Goal: Information Seeking & Learning: Compare options

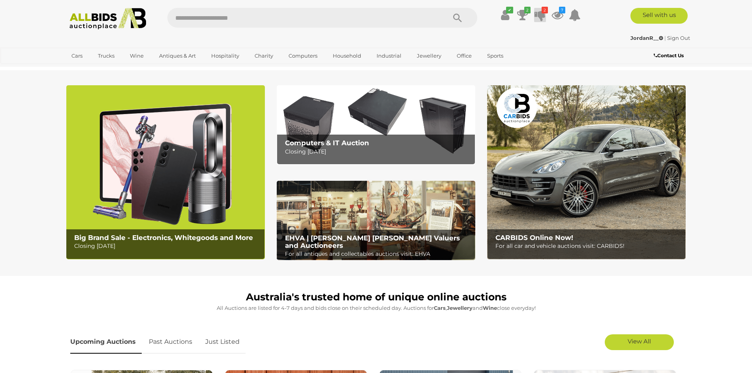
click at [538, 18] on icon at bounding box center [539, 15] width 11 height 14
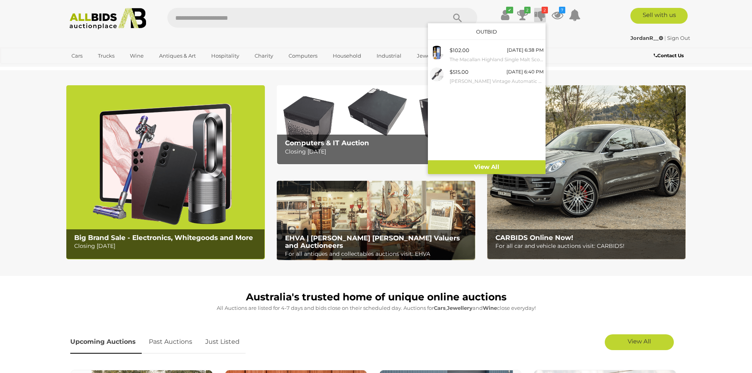
click at [575, 34] on div "JordanR__ | Sign Out" at bounding box center [376, 38] width 628 height 9
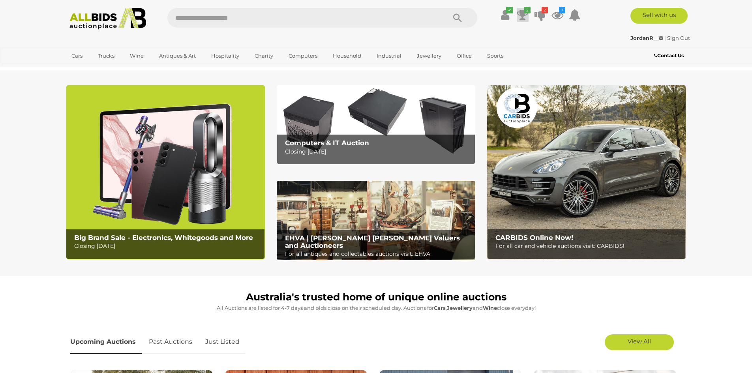
click at [520, 15] on icon at bounding box center [522, 15] width 11 height 14
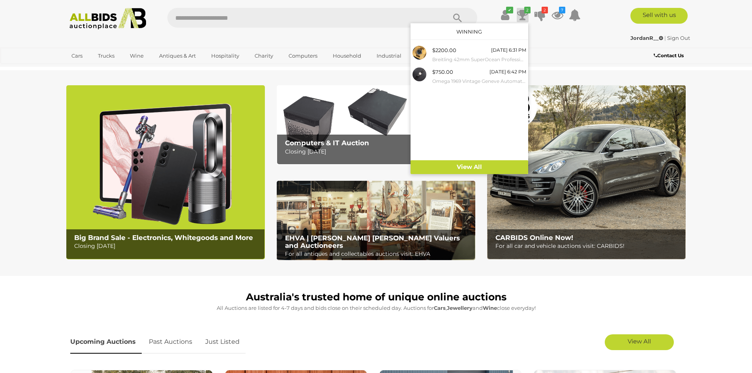
click at [551, 37] on div "JordanR__ | Sign Out" at bounding box center [376, 38] width 628 height 9
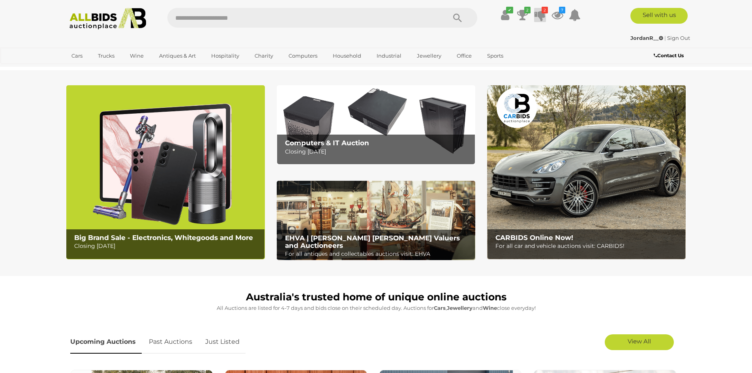
click at [541, 18] on icon at bounding box center [539, 15] width 11 height 14
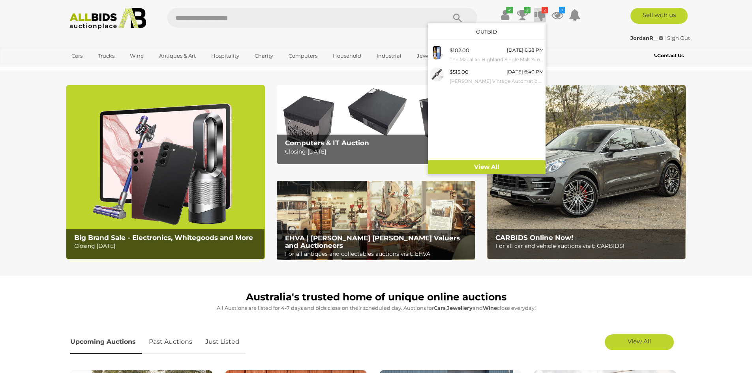
click at [559, 29] on div "✔ 2 2 7" at bounding box center [375, 19] width 643 height 22
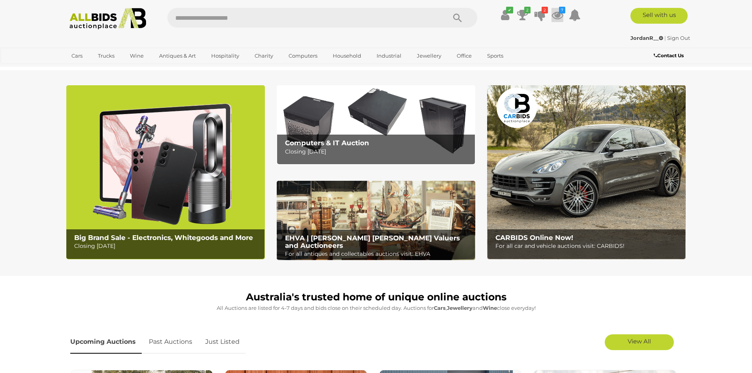
click at [557, 12] on icon at bounding box center [557, 15] width 12 height 14
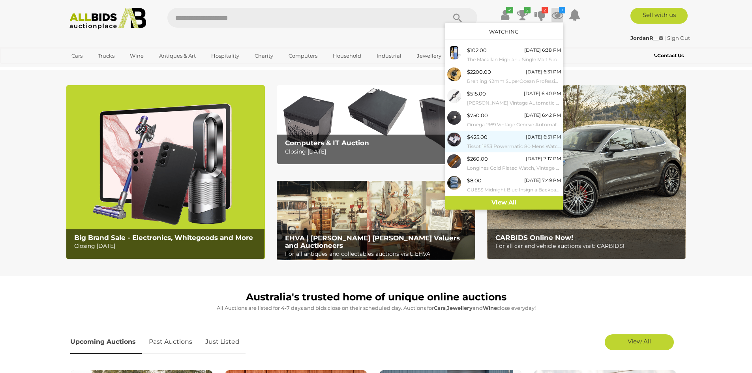
click at [517, 141] on div "$425.00 Tuesday 6:51 PM Tissot 1853 Powermatic 80 Mens Watch, T086407 A, Blue, …" at bounding box center [514, 142] width 94 height 18
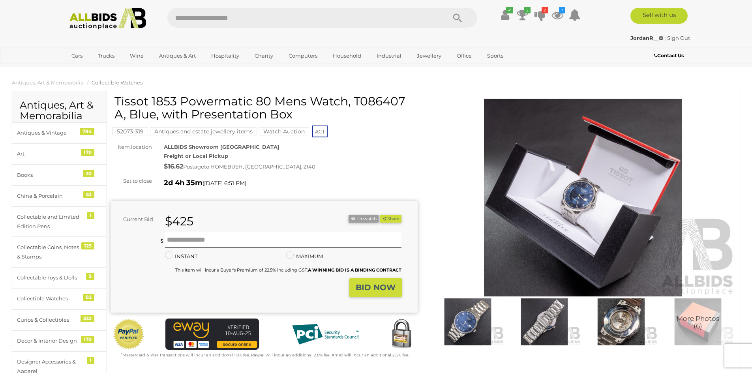
click at [537, 188] on img at bounding box center [582, 198] width 307 height 198
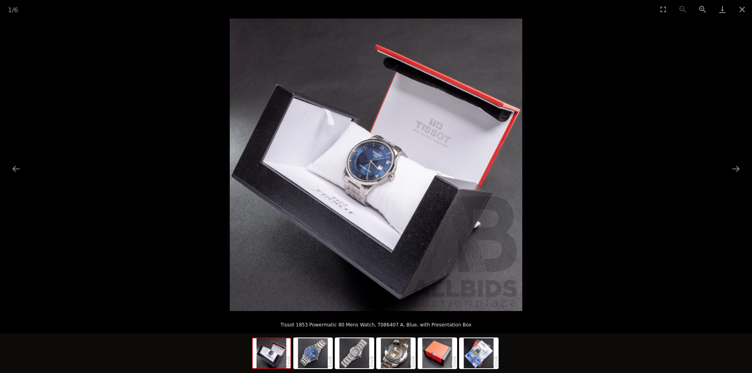
click at [350, 176] on img at bounding box center [376, 165] width 292 height 292
click at [375, 180] on img at bounding box center [376, 165] width 292 height 292
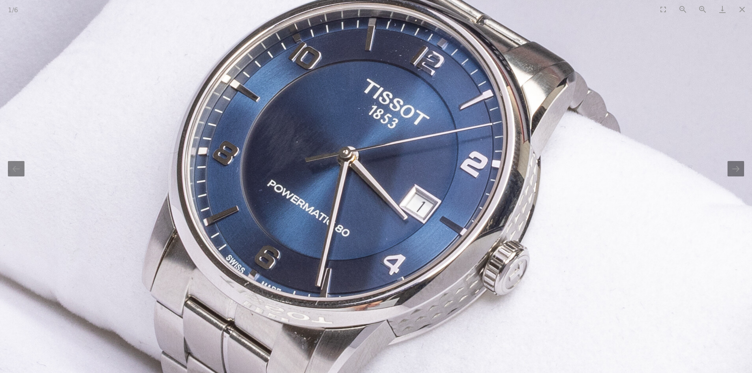
drag, startPoint x: 365, startPoint y: 151, endPoint x: 385, endPoint y: 186, distance: 40.7
click at [385, 186] on img at bounding box center [388, 181] width 2129 height 2129
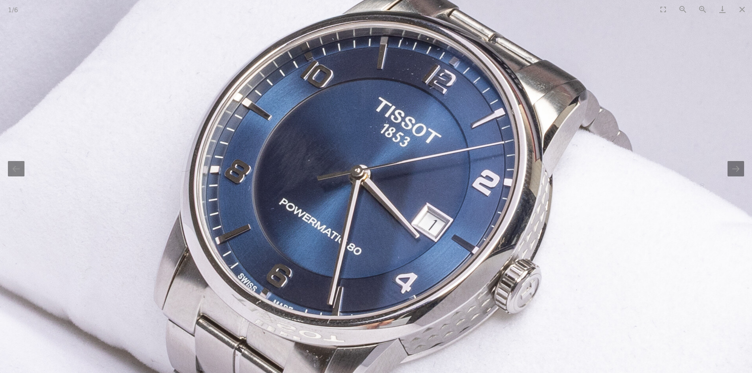
click at [386, 184] on img at bounding box center [400, 200] width 2129 height 2129
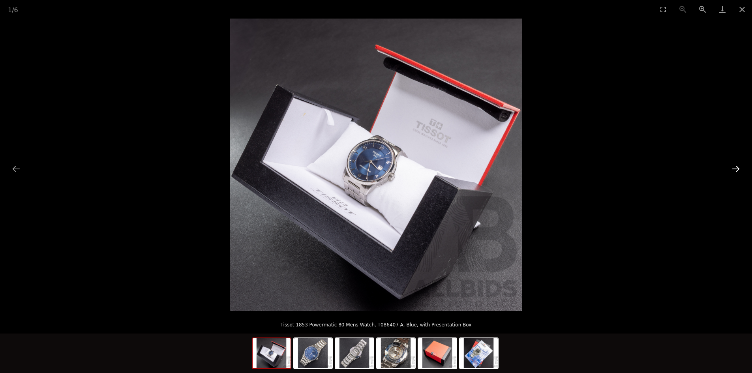
click at [730, 167] on button "Next slide" at bounding box center [735, 168] width 17 height 15
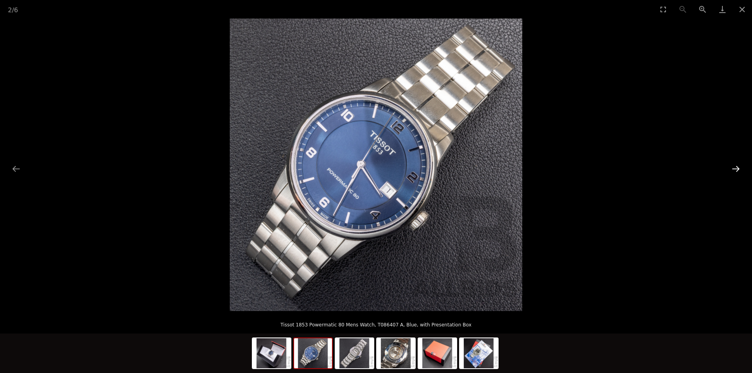
click at [730, 167] on button "Next slide" at bounding box center [735, 168] width 17 height 15
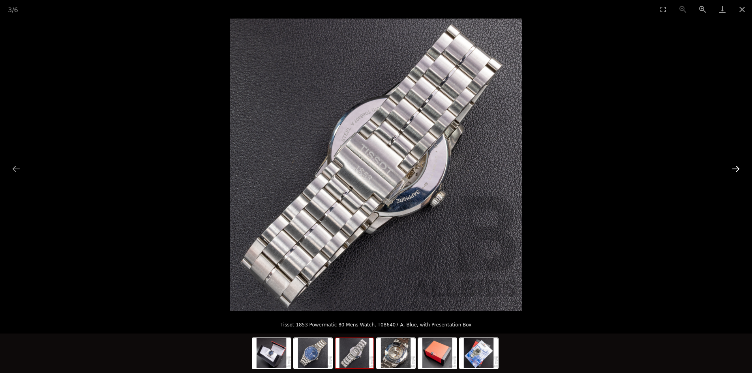
click at [730, 167] on button "Next slide" at bounding box center [735, 168] width 17 height 15
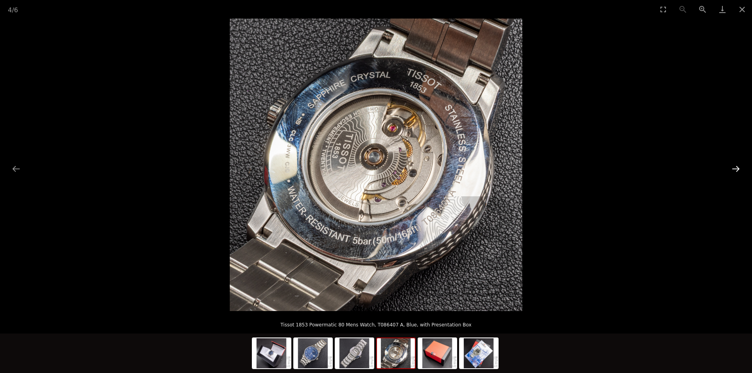
click at [730, 167] on button "Next slide" at bounding box center [735, 168] width 17 height 15
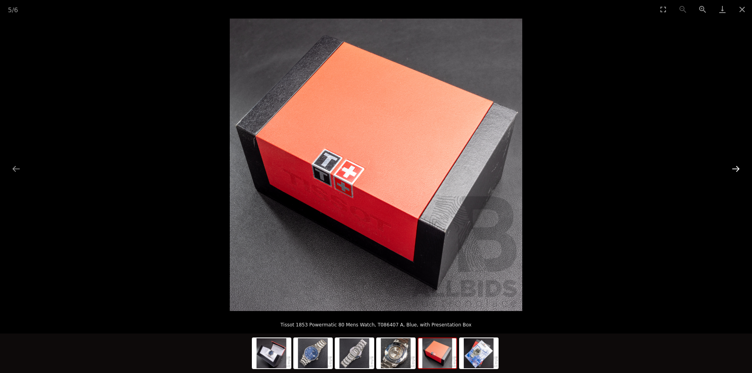
click at [730, 167] on button "Next slide" at bounding box center [735, 168] width 17 height 15
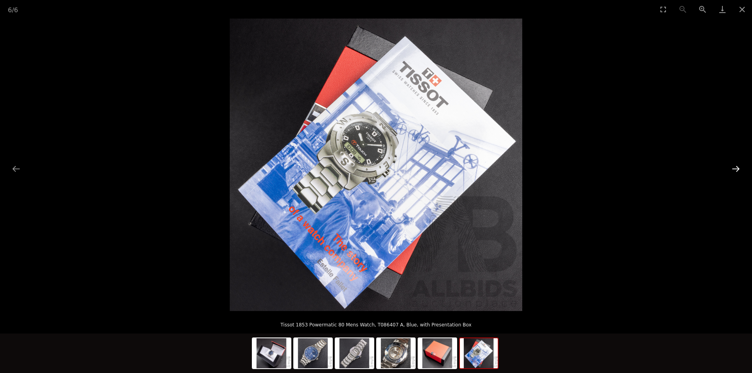
click at [730, 167] on button "Next slide" at bounding box center [735, 168] width 17 height 15
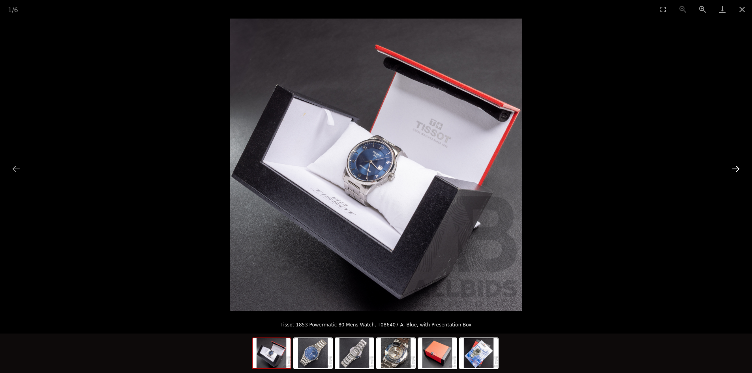
click at [730, 167] on button "Next slide" at bounding box center [735, 168] width 17 height 15
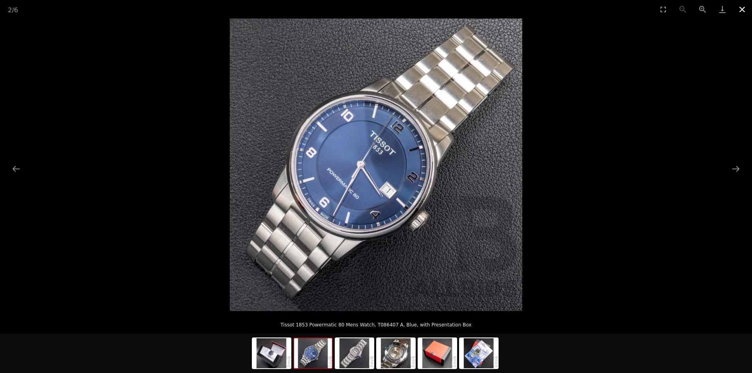
click at [744, 11] on button "Close gallery" at bounding box center [742, 9] width 20 height 19
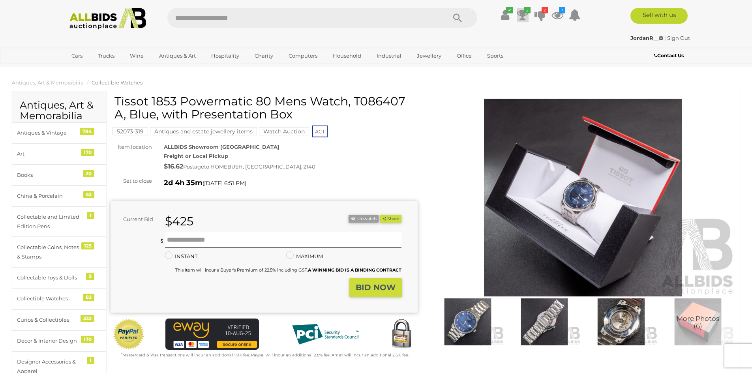
click at [525, 15] on icon at bounding box center [522, 15] width 11 height 14
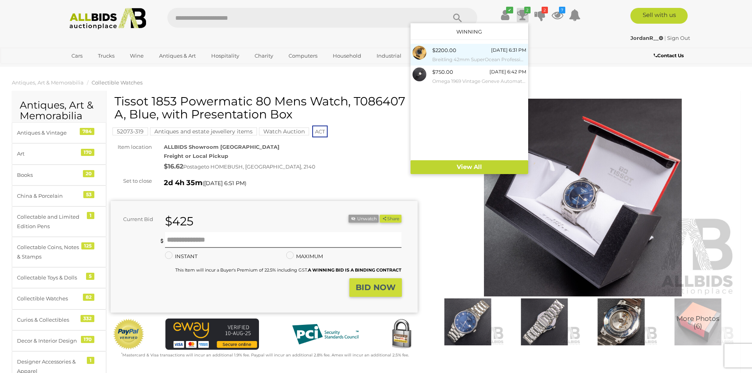
click at [452, 54] on div "$2200.00" at bounding box center [444, 50] width 24 height 9
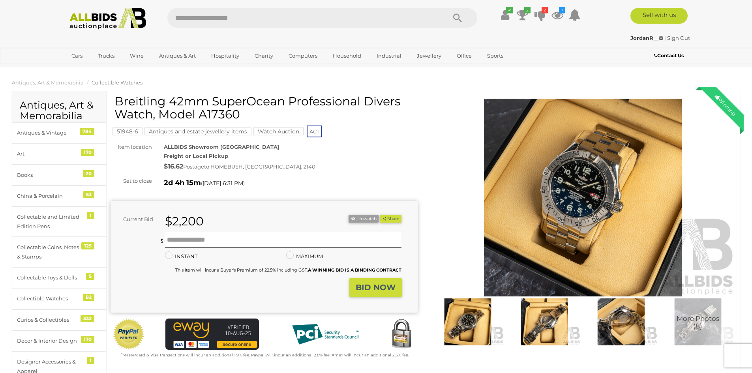
click at [550, 185] on img at bounding box center [582, 198] width 307 height 198
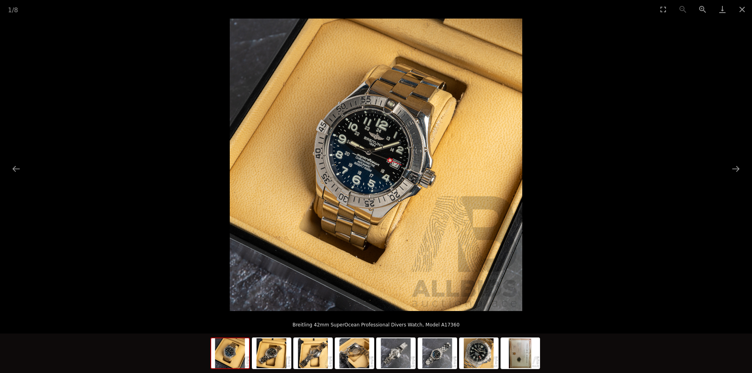
drag, startPoint x: 390, startPoint y: 147, endPoint x: 386, endPoint y: 146, distance: 4.1
click at [386, 146] on img at bounding box center [376, 165] width 292 height 292
click at [385, 146] on img at bounding box center [376, 165] width 292 height 292
click at [384, 146] on img at bounding box center [376, 165] width 292 height 292
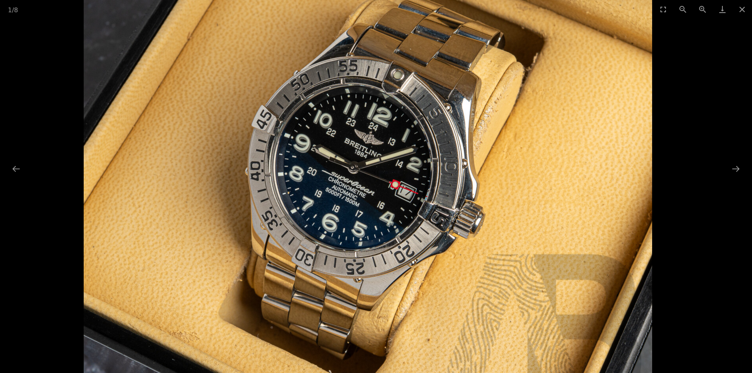
click at [384, 146] on img at bounding box center [368, 193] width 568 height 568
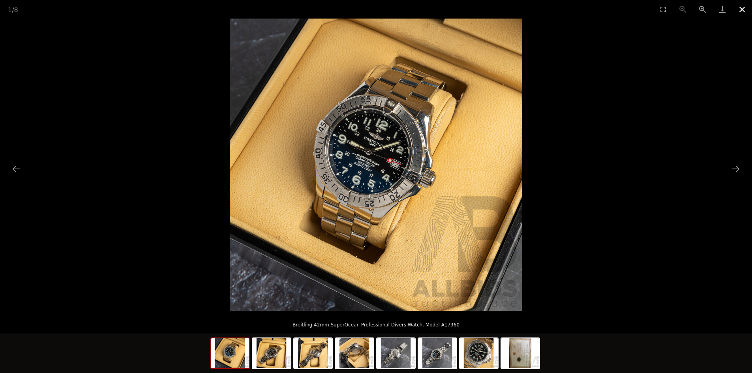
click at [741, 9] on button "Close gallery" at bounding box center [742, 9] width 20 height 19
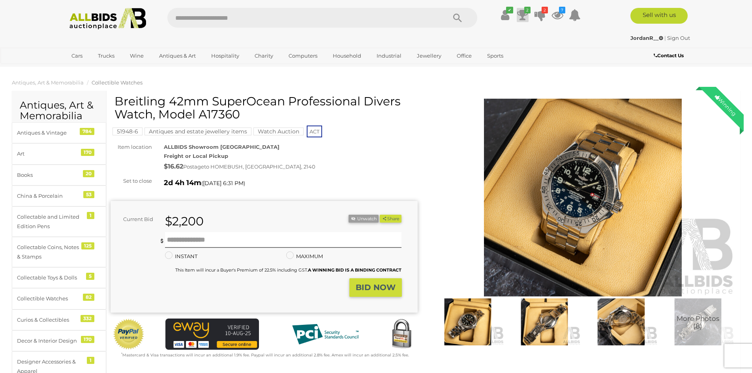
click at [526, 15] on icon at bounding box center [522, 15] width 11 height 14
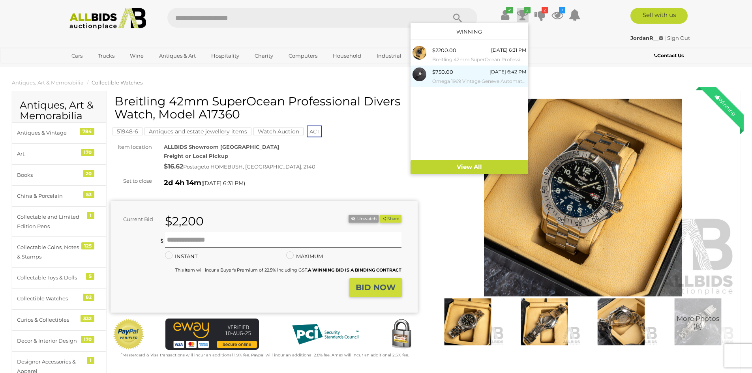
click at [482, 77] on small "Omega 1969 Vintage Geneve Automatic 35mm Swiss Made Watch" at bounding box center [479, 81] width 94 height 9
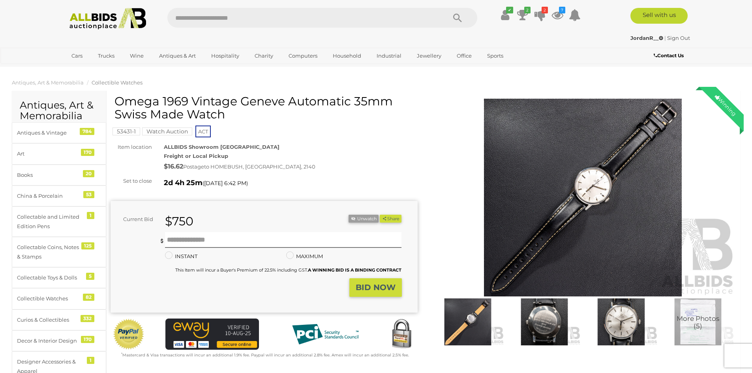
click at [598, 178] on img at bounding box center [582, 198] width 307 height 198
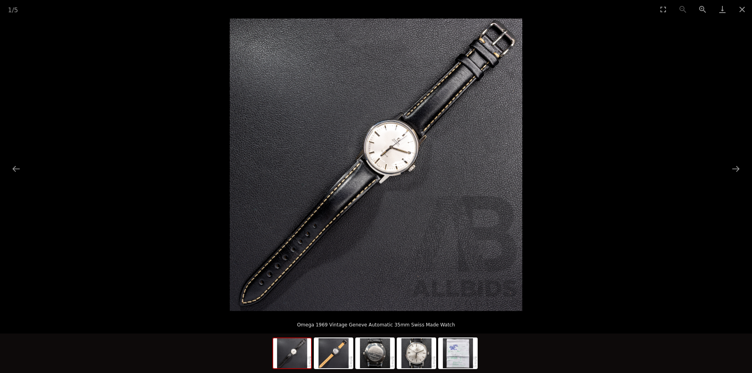
click at [389, 160] on img at bounding box center [376, 165] width 292 height 292
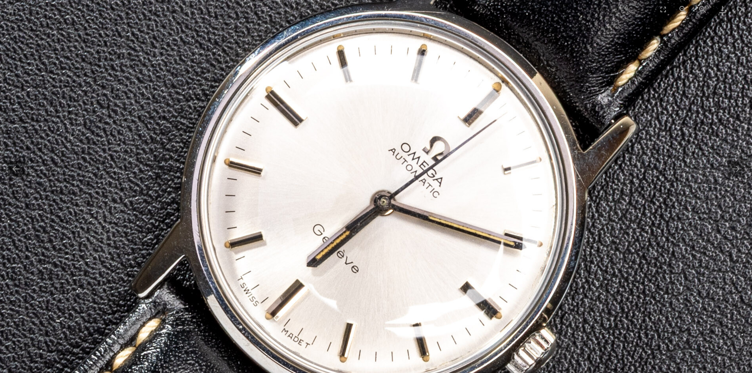
drag, startPoint x: 436, startPoint y: 103, endPoint x: 414, endPoint y: 172, distance: 72.4
click at [414, 172] on img at bounding box center [276, 328] width 2084 height 2084
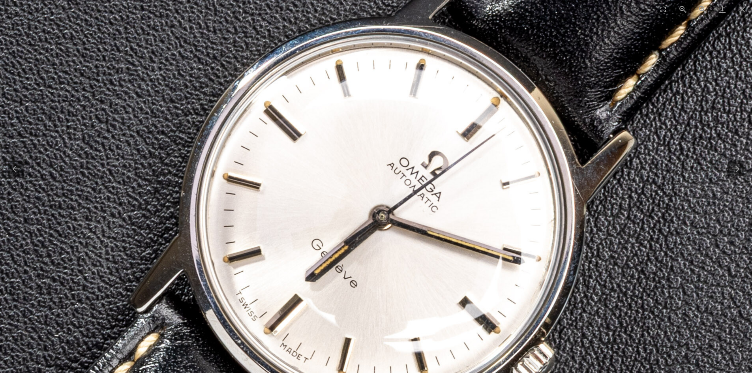
click at [418, 177] on img at bounding box center [274, 343] width 2084 height 2084
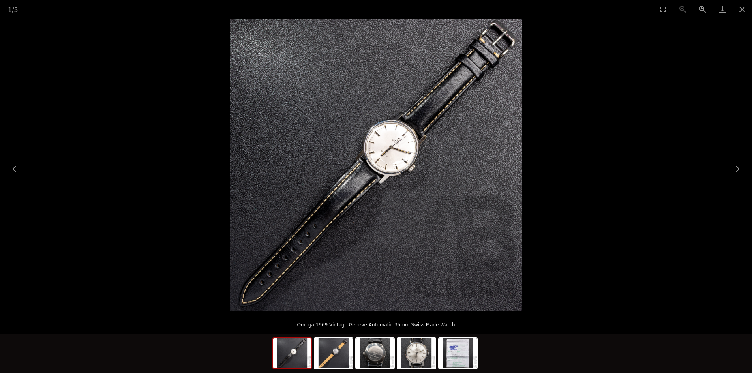
click at [418, 177] on img at bounding box center [376, 165] width 292 height 292
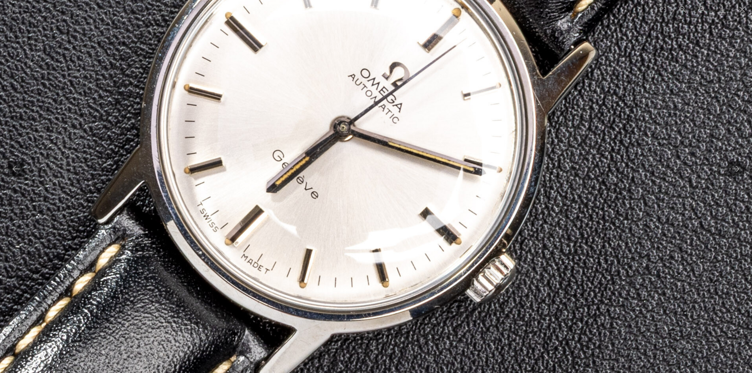
drag, startPoint x: 356, startPoint y: 116, endPoint x: 505, endPoint y: 217, distance: 180.1
click at [503, 217] on img at bounding box center [236, 254] width 2084 height 2084
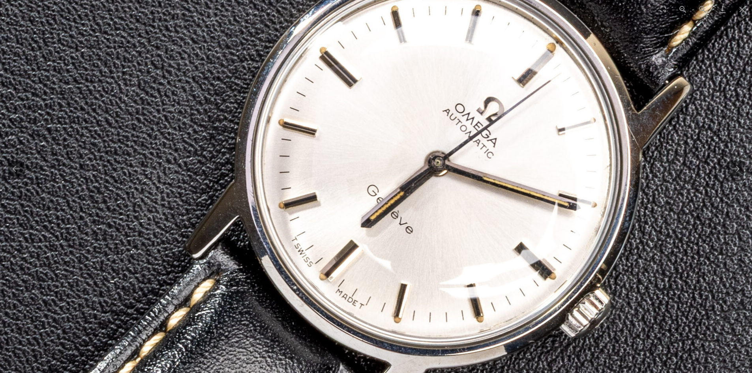
drag, startPoint x: 474, startPoint y: 198, endPoint x: 448, endPoint y: 187, distance: 29.0
click at [448, 187] on img at bounding box center [330, 289] width 2084 height 2084
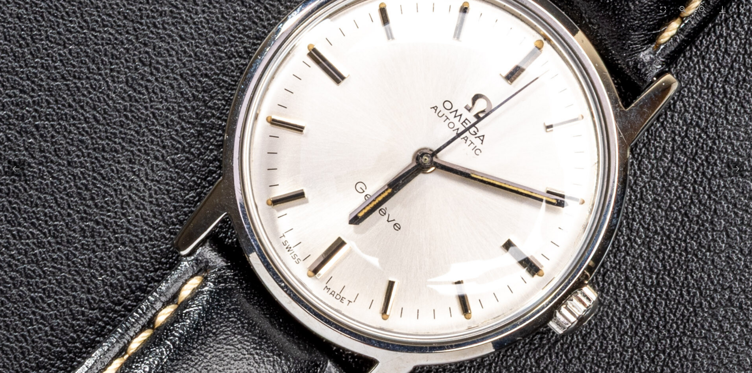
click at [446, 187] on img at bounding box center [318, 286] width 2084 height 2084
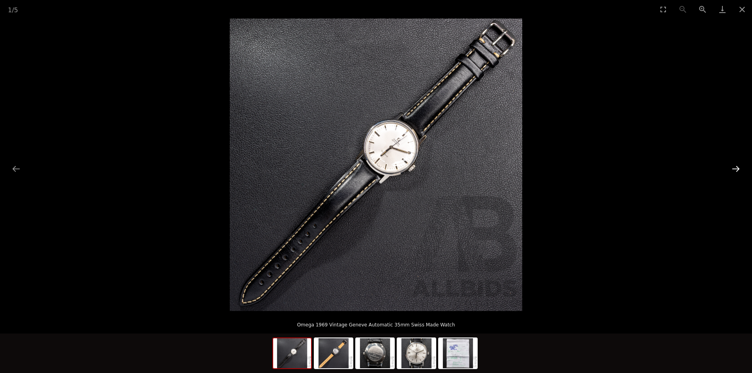
click at [732, 167] on button "Next slide" at bounding box center [735, 168] width 17 height 15
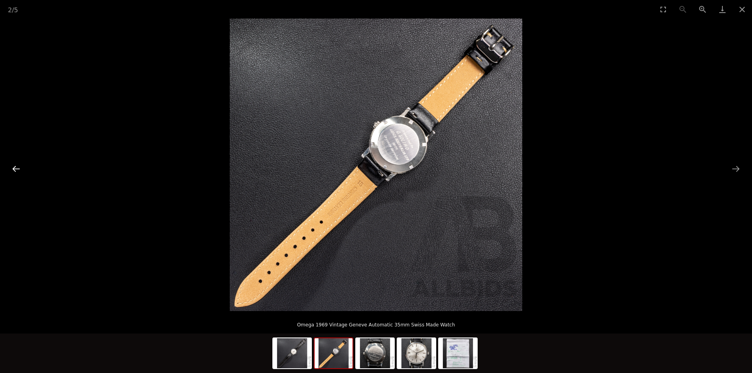
click at [18, 170] on button "Previous slide" at bounding box center [16, 168] width 17 height 15
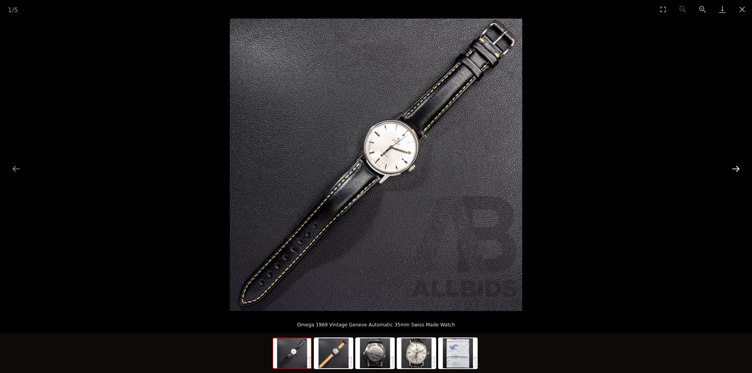
click at [739, 166] on button "Next slide" at bounding box center [735, 168] width 17 height 15
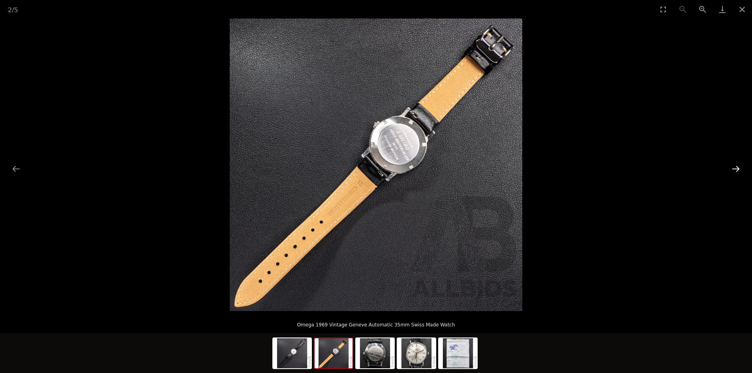
click at [739, 166] on button "Next slide" at bounding box center [735, 168] width 17 height 15
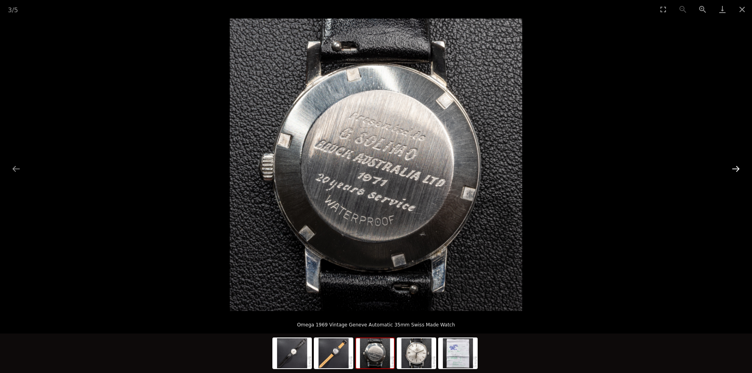
click at [739, 166] on button "Next slide" at bounding box center [735, 168] width 17 height 15
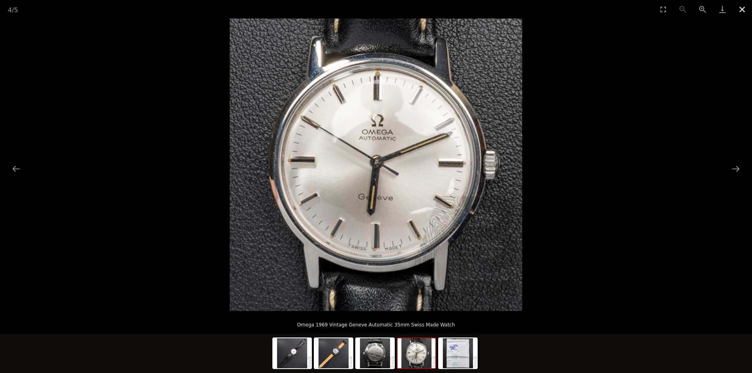
click at [741, 8] on button "Close gallery" at bounding box center [742, 9] width 20 height 19
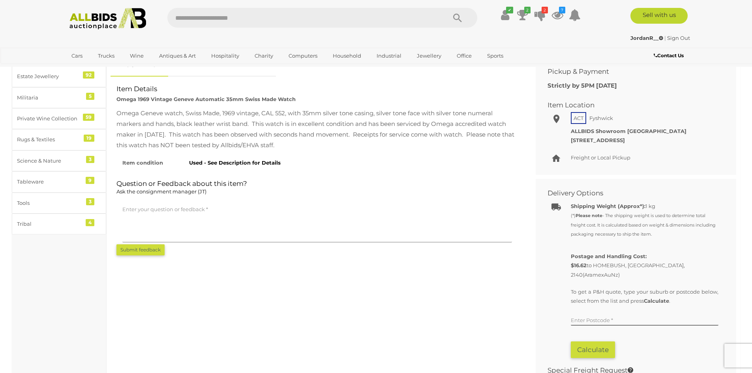
scroll to position [158, 0]
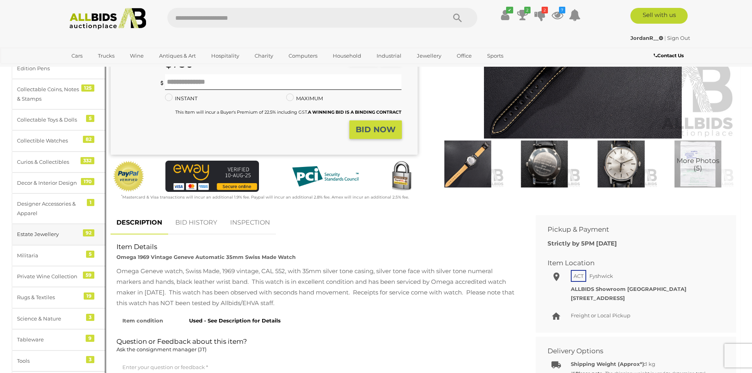
click at [46, 238] on div "Estate Jewellery" at bounding box center [49, 234] width 65 height 9
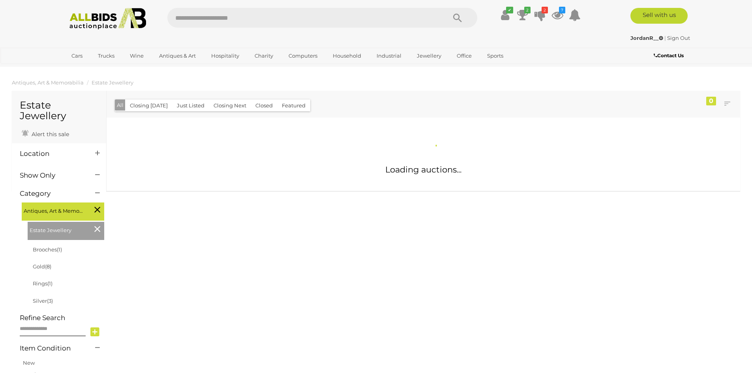
click at [44, 265] on div "Location" at bounding box center [59, 263] width 94 height 241
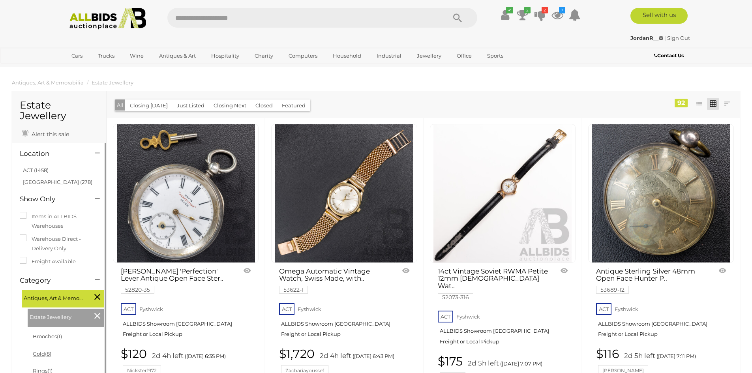
click at [44, 352] on link "Gold (8)" at bounding box center [42, 353] width 19 height 6
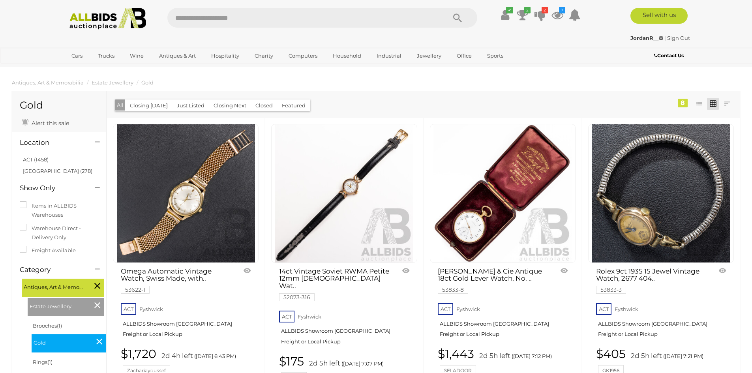
click at [182, 199] on img at bounding box center [186, 193] width 138 height 138
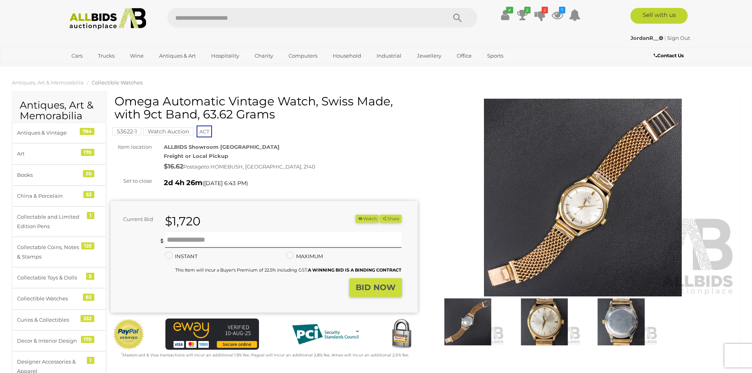
click at [562, 207] on img at bounding box center [582, 198] width 307 height 198
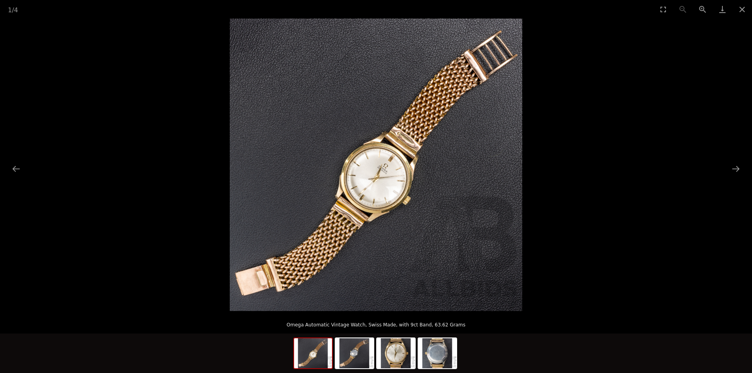
click at [382, 168] on img at bounding box center [376, 165] width 292 height 292
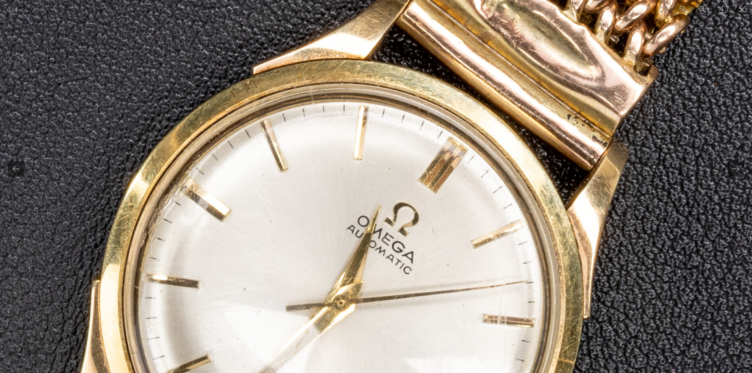
click at [392, 207] on img at bounding box center [338, 210] width 1993 height 1993
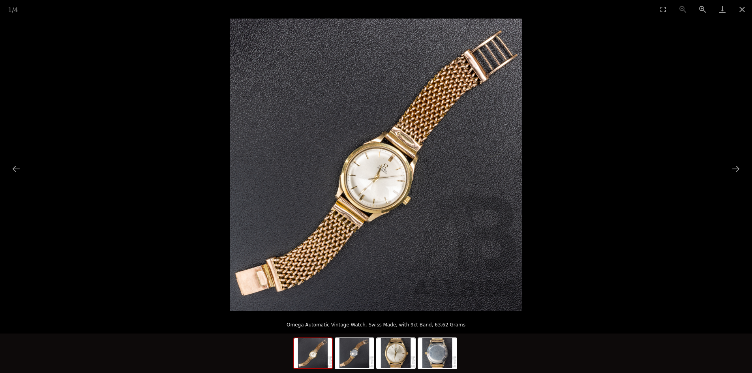
click at [384, 210] on img at bounding box center [376, 165] width 292 height 292
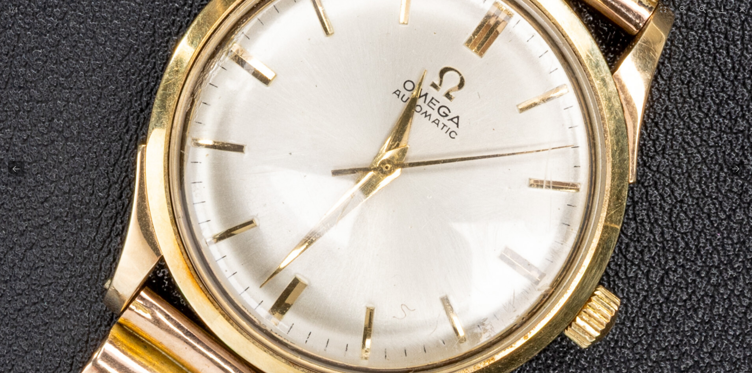
drag, startPoint x: 369, startPoint y: 105, endPoint x: 422, endPoint y: 211, distance: 119.1
click at [423, 213] on img at bounding box center [383, 74] width 1993 height 1993
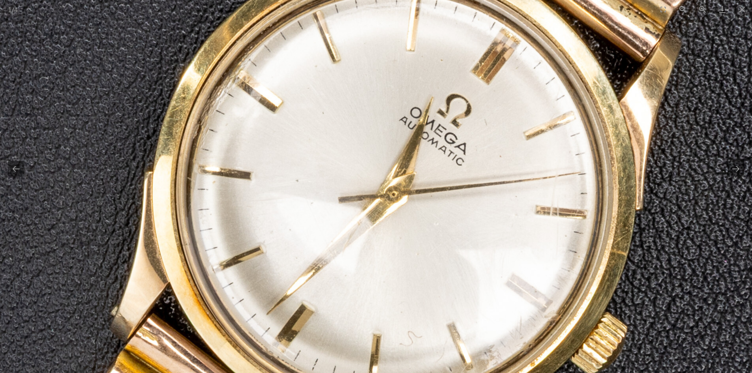
click at [410, 202] on img at bounding box center [390, 102] width 1993 height 1993
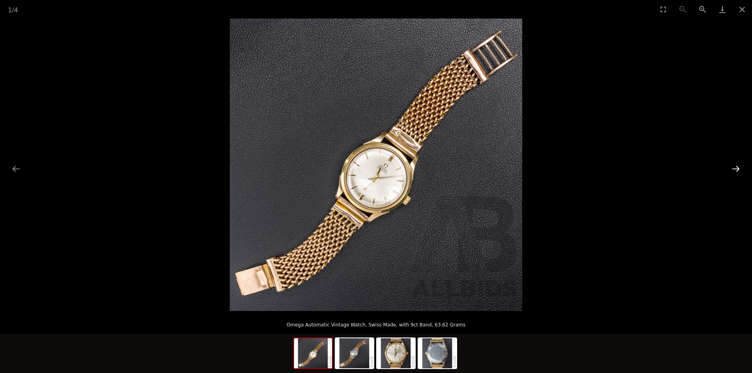
click at [733, 168] on button "Next slide" at bounding box center [735, 168] width 17 height 15
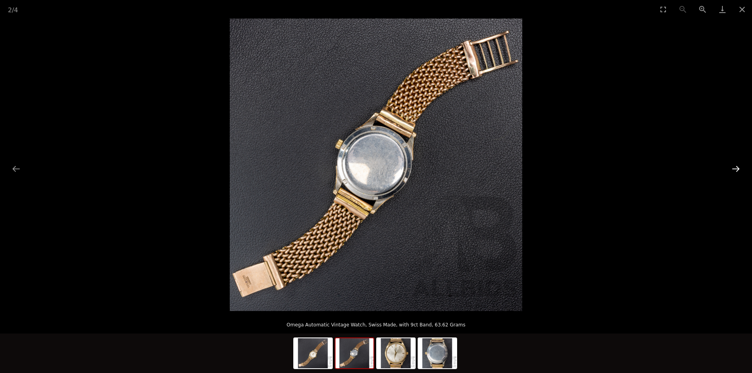
click at [733, 168] on button "Next slide" at bounding box center [735, 168] width 17 height 15
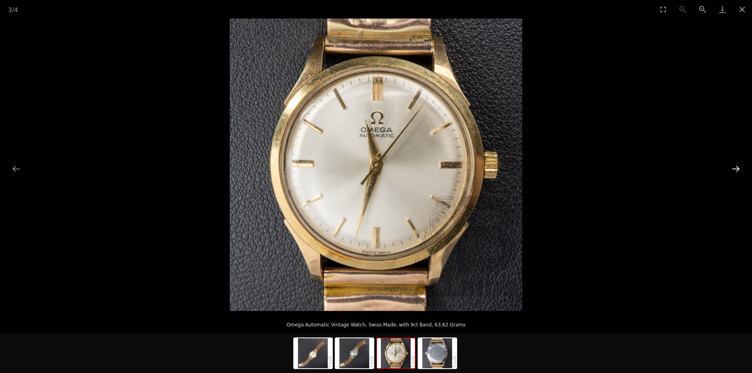
click at [733, 168] on button "Next slide" at bounding box center [735, 168] width 17 height 15
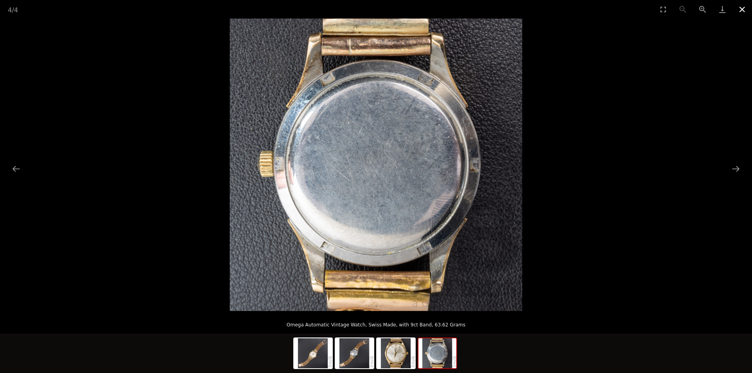
click at [742, 12] on button "Close gallery" at bounding box center [742, 9] width 20 height 19
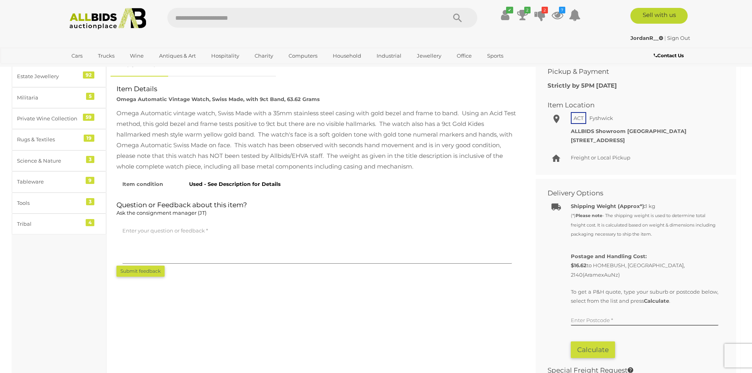
scroll to position [158, 0]
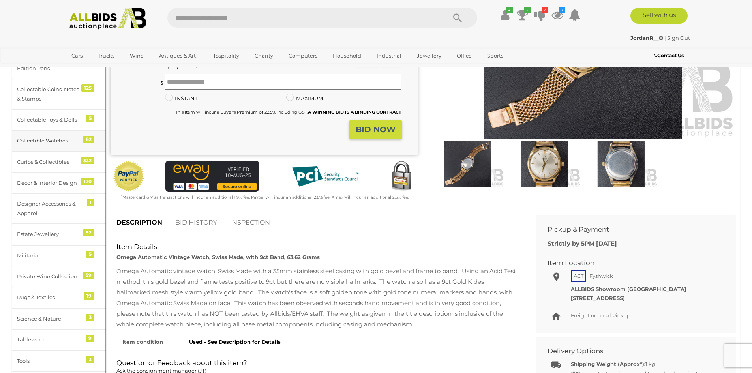
click at [56, 138] on div "Collectible Watches" at bounding box center [49, 140] width 65 height 9
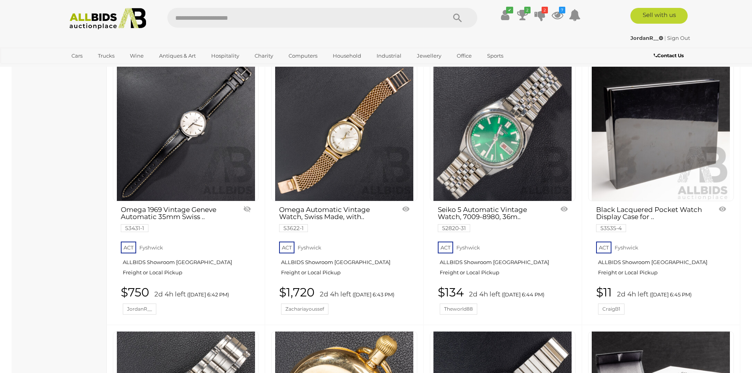
scroll to position [1041, 0]
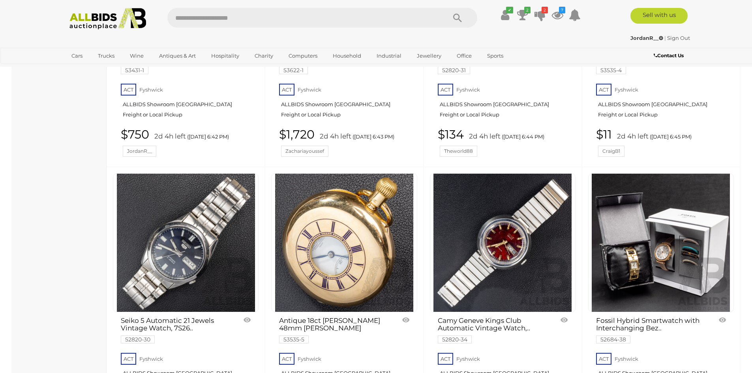
click at [653, 228] on img at bounding box center [661, 243] width 138 height 138
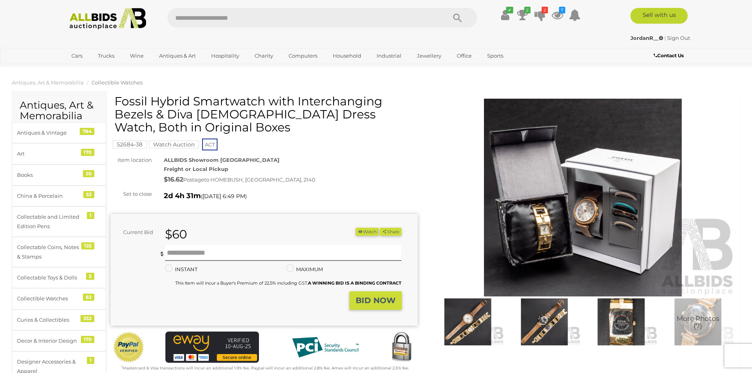
click at [594, 215] on img at bounding box center [582, 198] width 307 height 198
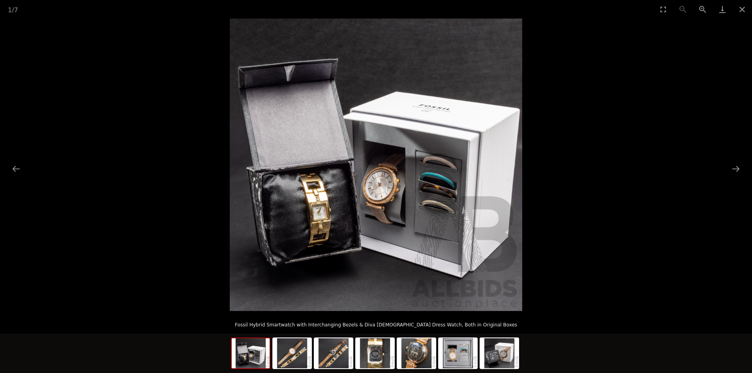
click at [379, 195] on img at bounding box center [376, 165] width 292 height 292
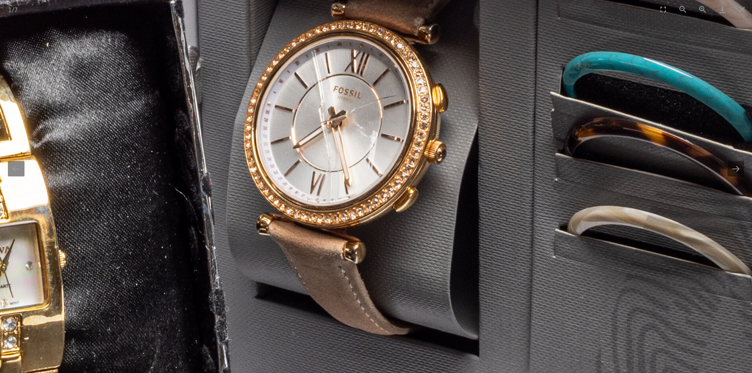
drag, startPoint x: 297, startPoint y: 264, endPoint x: 208, endPoint y: 212, distance: 102.8
click at [225, 204] on img at bounding box center [316, 9] width 1619 height 1619
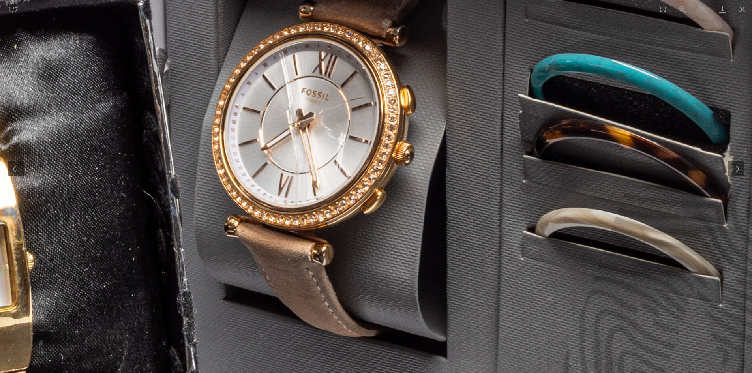
click at [393, 195] on img at bounding box center [284, 11] width 1619 height 1619
click at [392, 195] on img at bounding box center [284, 11] width 1619 height 1619
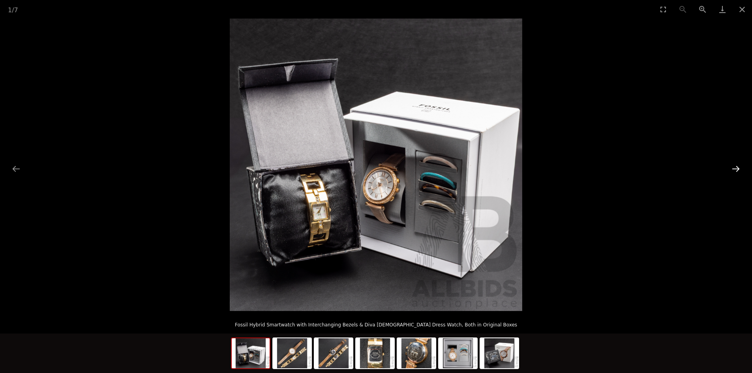
click at [732, 165] on button "Next slide" at bounding box center [735, 168] width 17 height 15
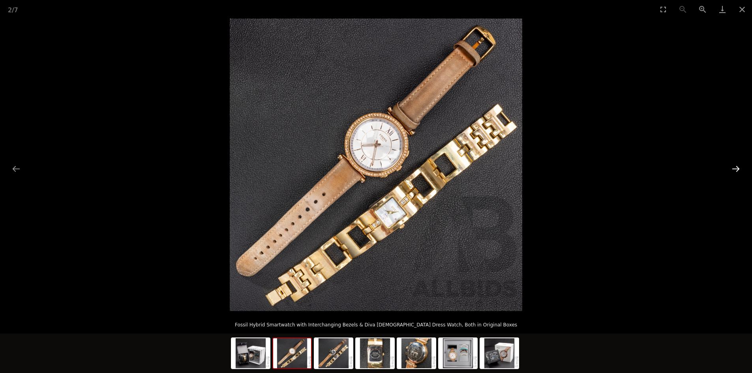
click at [735, 168] on button "Next slide" at bounding box center [735, 168] width 17 height 15
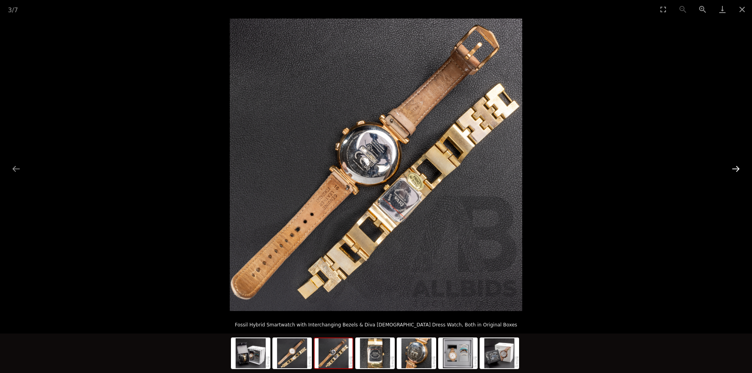
click at [735, 168] on button "Next slide" at bounding box center [735, 168] width 17 height 15
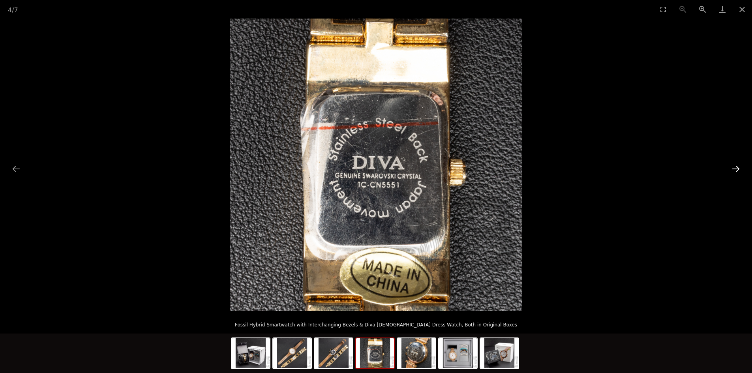
click at [735, 168] on button "Next slide" at bounding box center [735, 168] width 17 height 15
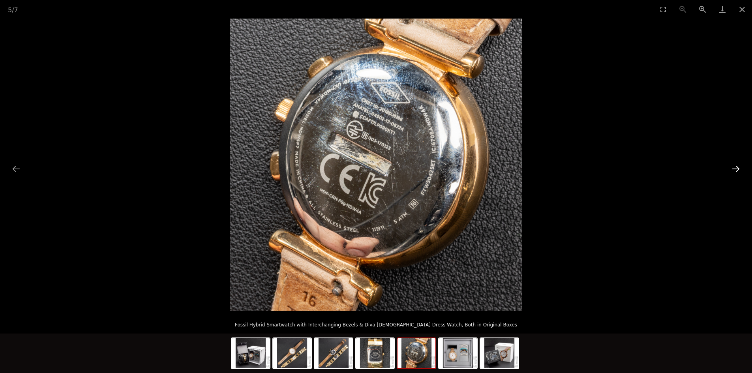
click at [735, 168] on button "Next slide" at bounding box center [735, 168] width 17 height 15
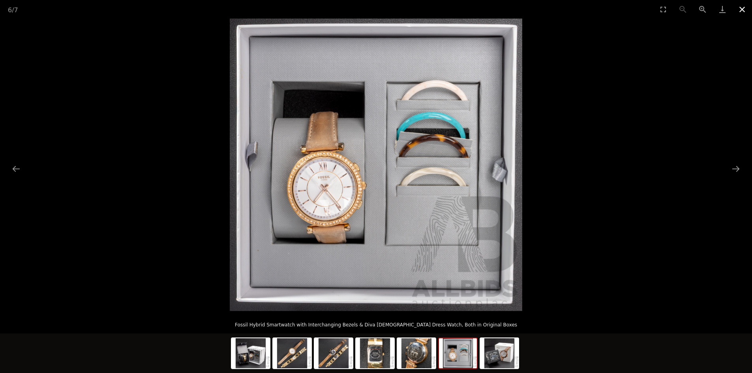
click at [741, 11] on button "Close gallery" at bounding box center [742, 9] width 20 height 19
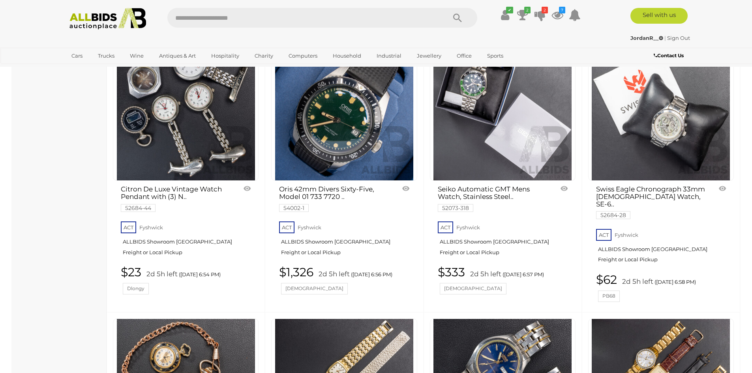
scroll to position [1942, 0]
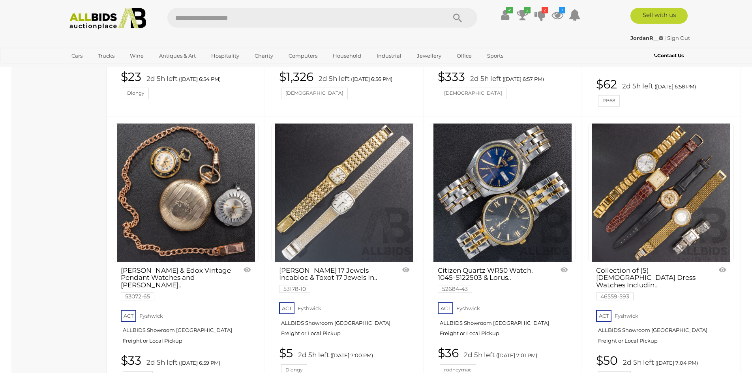
drag, startPoint x: 422, startPoint y: 185, endPoint x: 422, endPoint y: 165, distance: 20.5
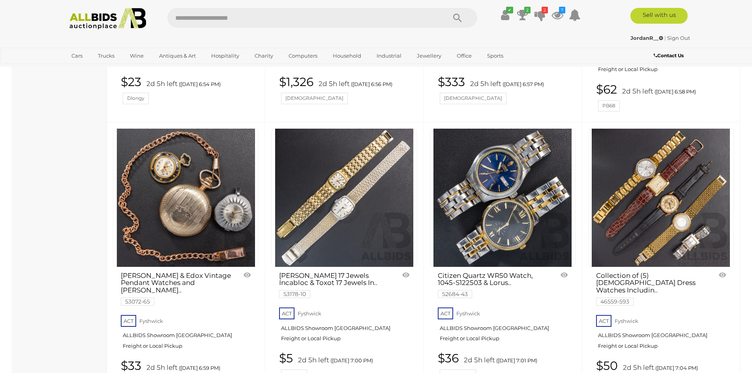
click at [502, 166] on link at bounding box center [503, 197] width 146 height 139
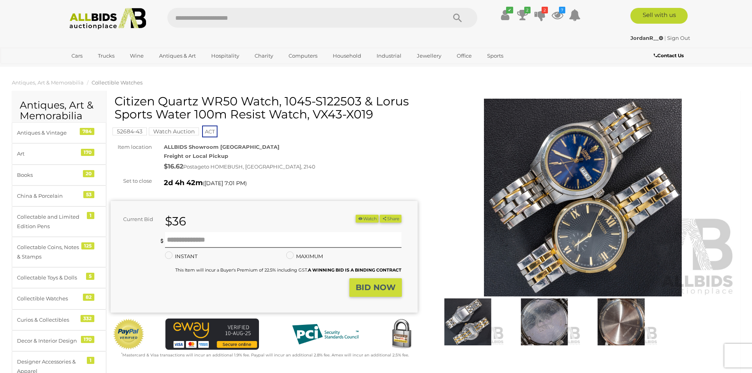
click at [557, 159] on img at bounding box center [582, 198] width 307 height 198
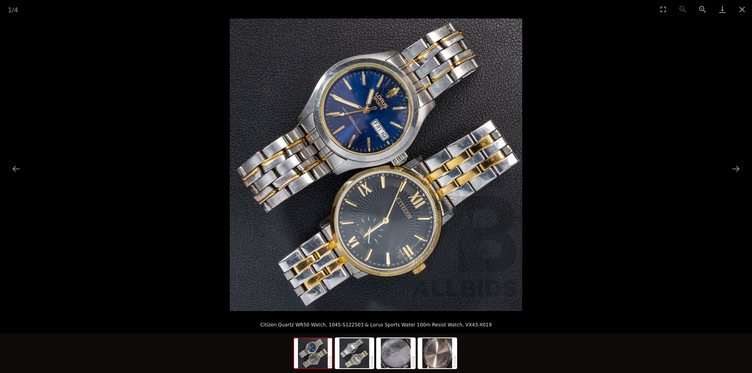
click at [379, 122] on img at bounding box center [376, 165] width 292 height 292
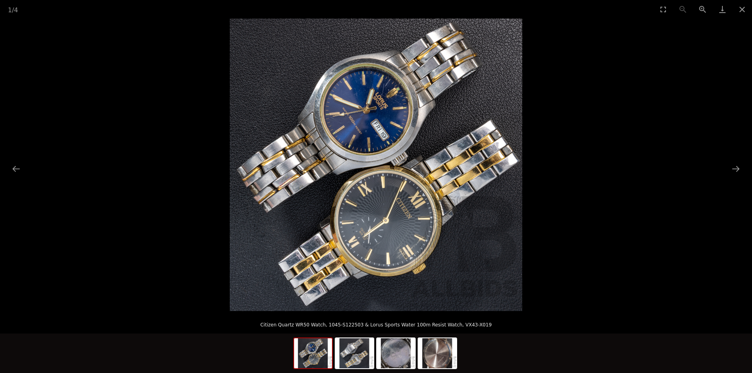
click at [398, 223] on img at bounding box center [376, 165] width 292 height 292
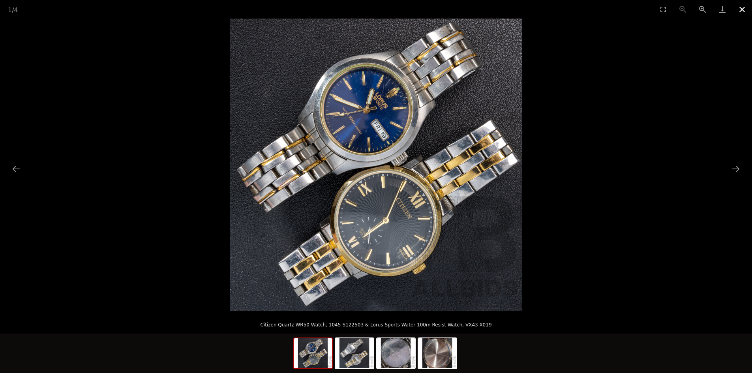
click at [738, 9] on button "Close gallery" at bounding box center [742, 9] width 20 height 19
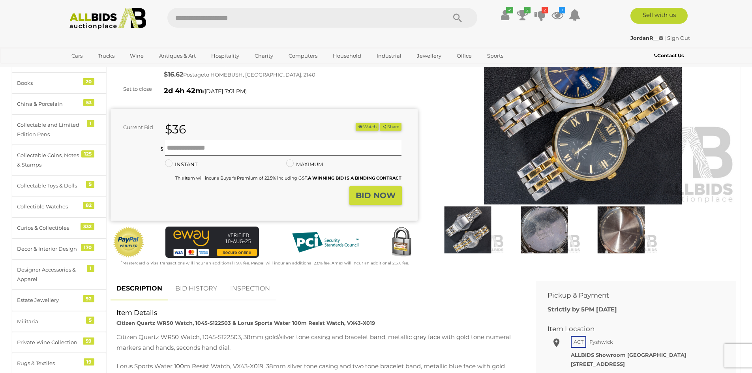
scroll to position [158, 0]
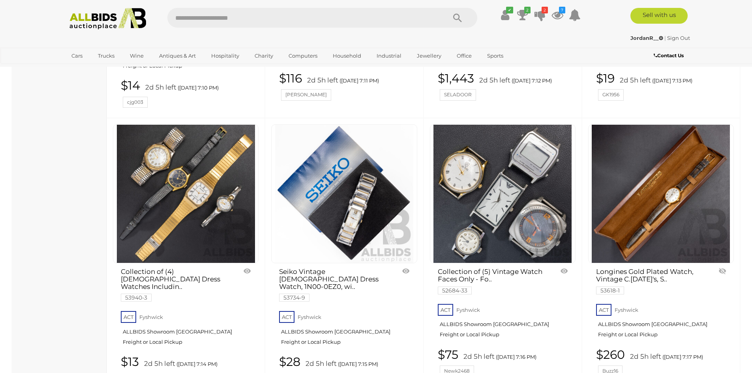
scroll to position [2711, 0]
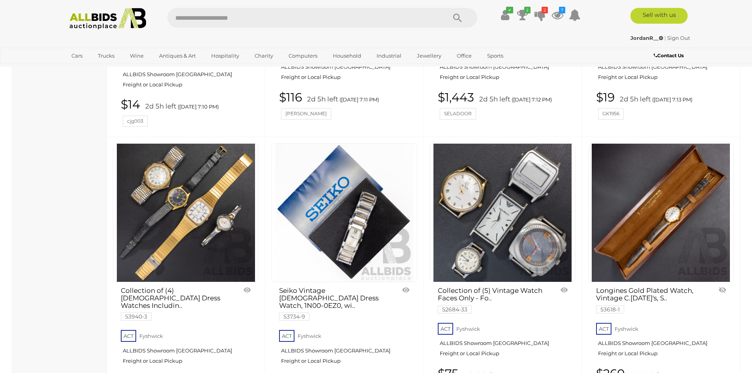
drag, startPoint x: 25, startPoint y: 221, endPoint x: 27, endPoint y: 193, distance: 28.5
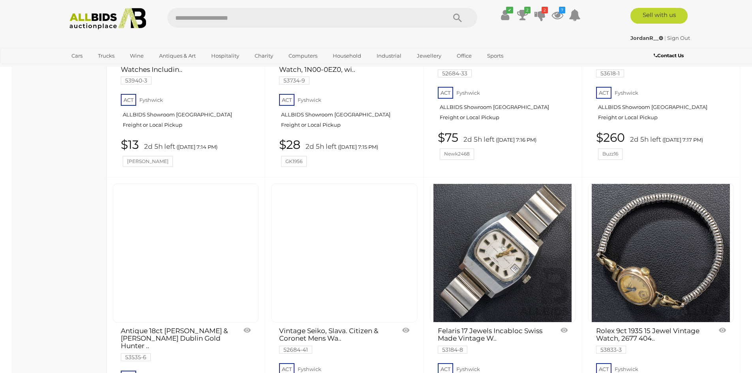
drag, startPoint x: 57, startPoint y: 187, endPoint x: 60, endPoint y: 216, distance: 29.3
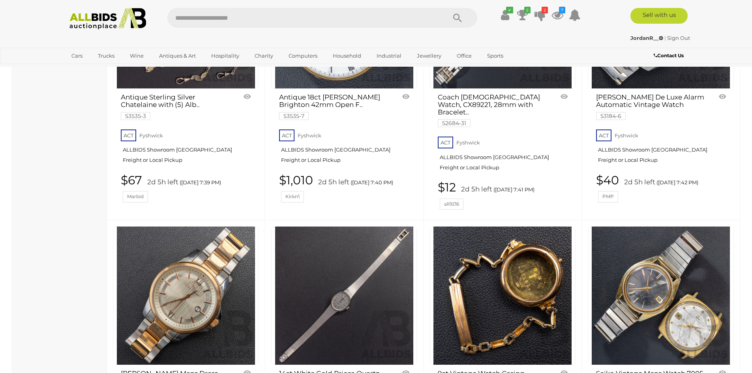
scroll to position [4533, 0]
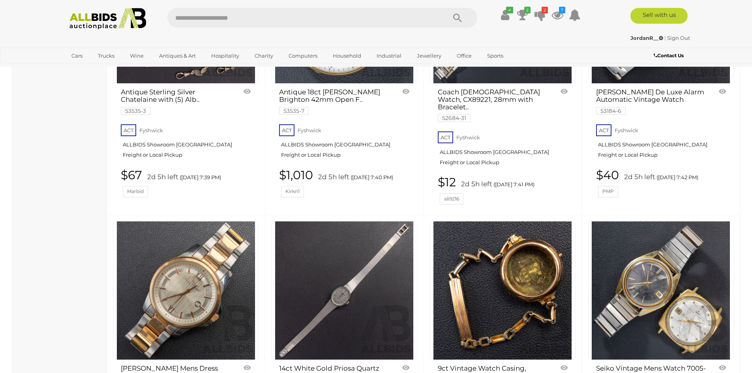
drag, startPoint x: 68, startPoint y: 182, endPoint x: 68, endPoint y: 205, distance: 22.5
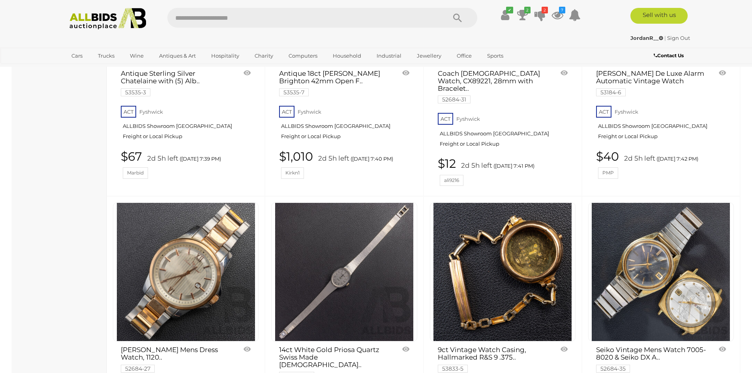
drag, startPoint x: 84, startPoint y: 204, endPoint x: 87, endPoint y: 211, distance: 7.6
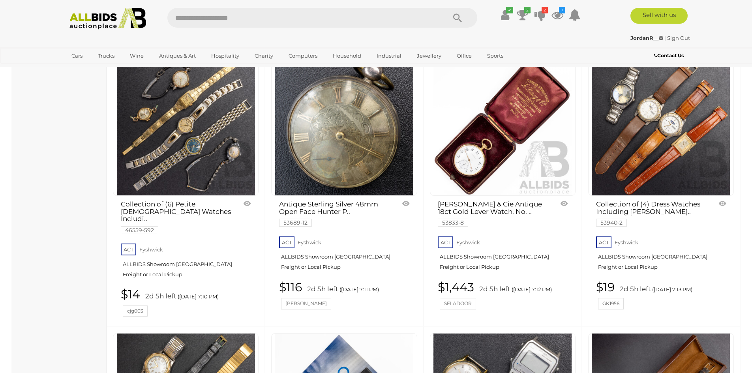
scroll to position [2683, 0]
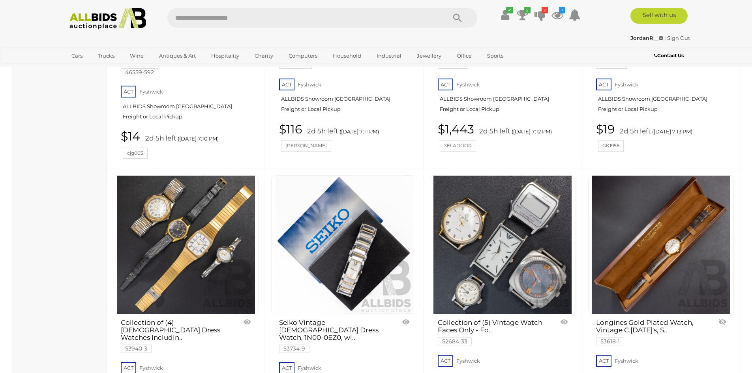
click at [640, 227] on img at bounding box center [661, 245] width 138 height 138
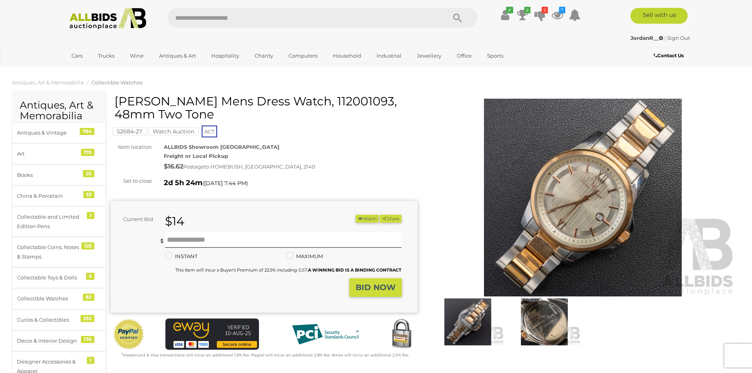
drag, startPoint x: 114, startPoint y: 103, endPoint x: 261, endPoint y: 99, distance: 146.9
click at [261, 99] on h1 "Lucien Piccard Breithorn Mens Dress Watch, 112001093, 48mm Two Tone" at bounding box center [264, 108] width 301 height 26
copy h1 "Lucien Piccard Breithorn"
click at [559, 191] on img at bounding box center [582, 198] width 307 height 198
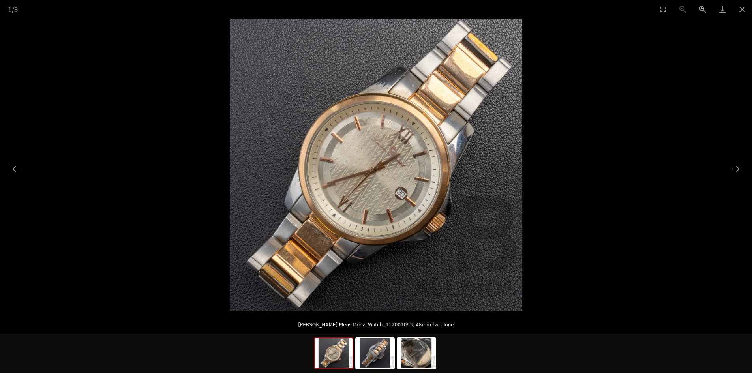
click at [385, 167] on img at bounding box center [376, 165] width 292 height 292
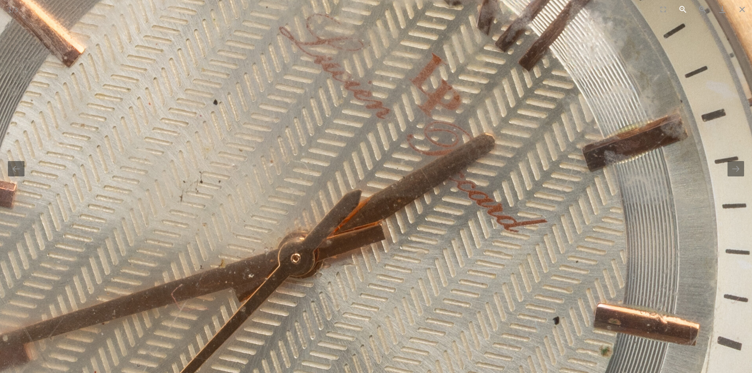
click at [683, 7] on button "Zoom out" at bounding box center [683, 9] width 20 height 19
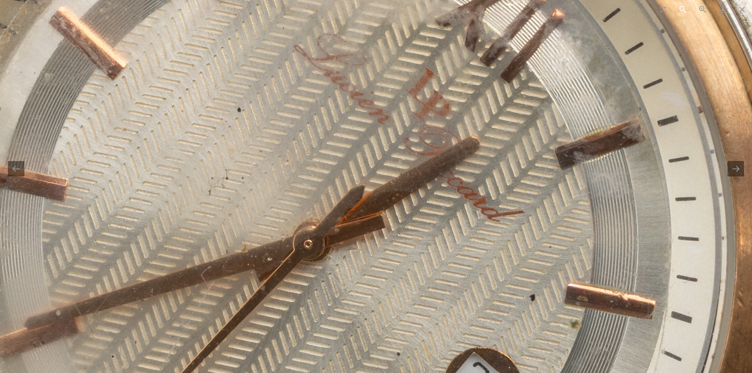
click at [684, 7] on button "Zoom out" at bounding box center [683, 9] width 20 height 19
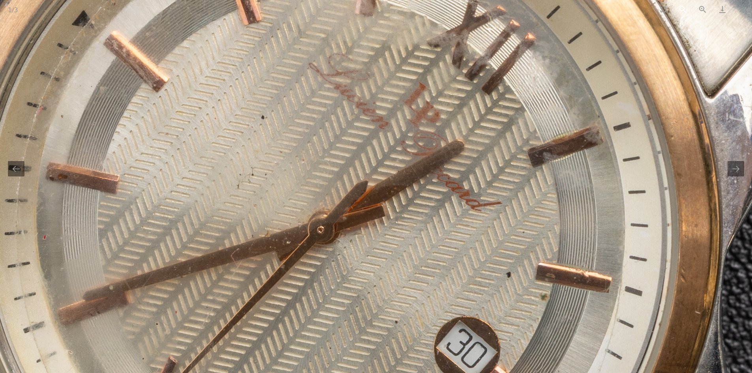
click at [684, 8] on button "Zoom out" at bounding box center [683, 9] width 20 height 19
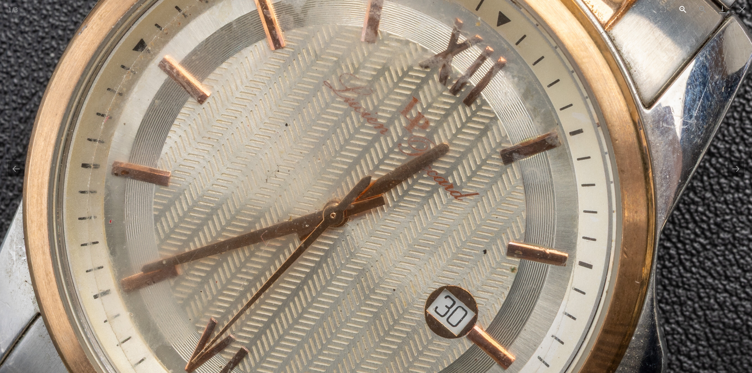
click at [683, 8] on button "Zoom out" at bounding box center [683, 9] width 20 height 19
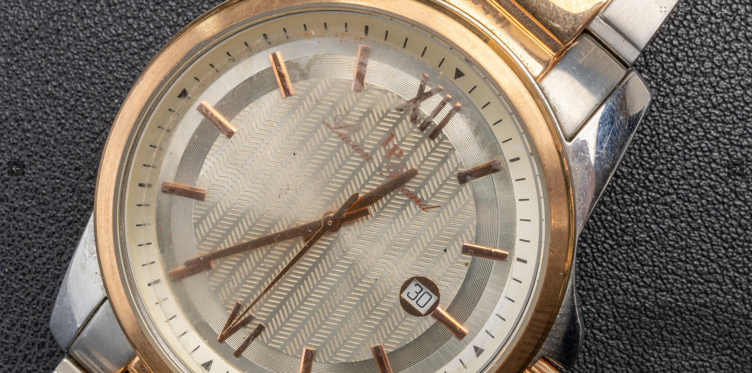
drag, startPoint x: 564, startPoint y: 78, endPoint x: 529, endPoint y: 156, distance: 85.2
click at [531, 148] on img at bounding box center [340, 205] width 928 height 928
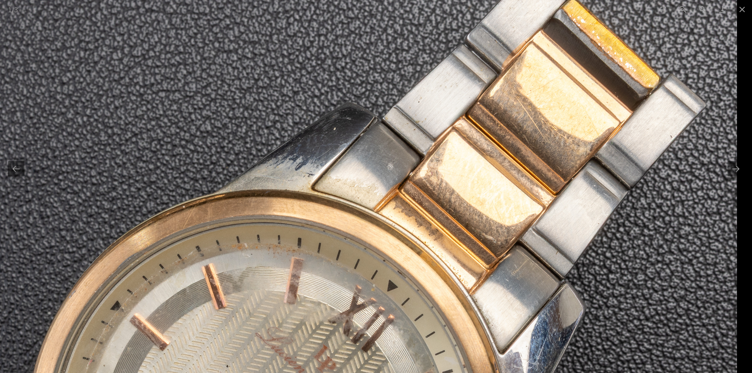
drag, startPoint x: 595, startPoint y: 51, endPoint x: 506, endPoint y: 127, distance: 117.3
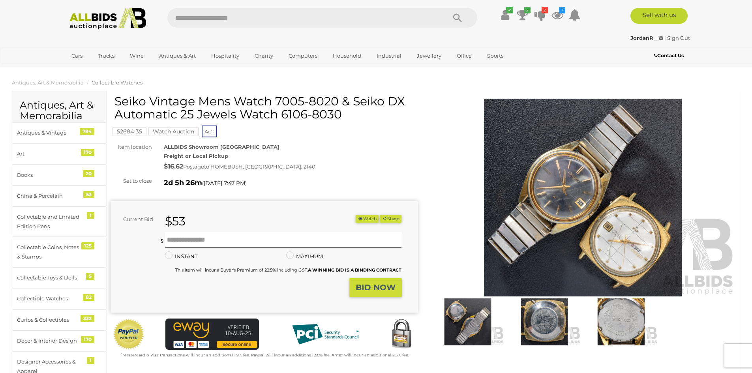
click at [534, 178] on img at bounding box center [582, 198] width 307 height 198
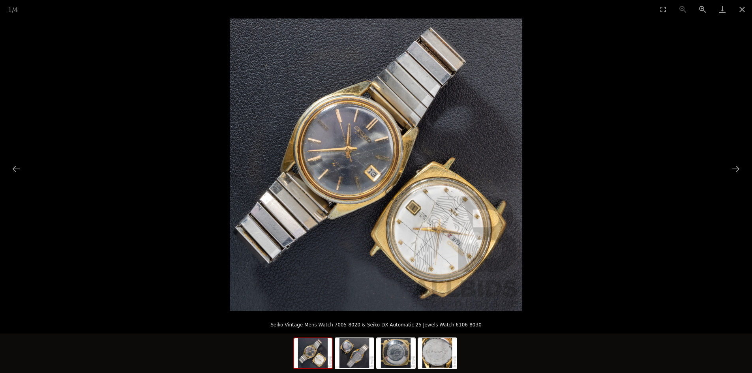
click at [365, 144] on img at bounding box center [376, 165] width 292 height 292
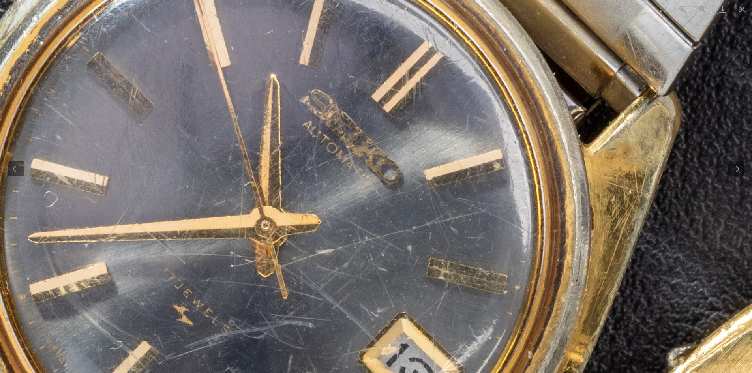
click at [364, 144] on img at bounding box center [430, 316] width 1717 height 1717
click at [364, 145] on img at bounding box center [430, 316] width 1717 height 1717
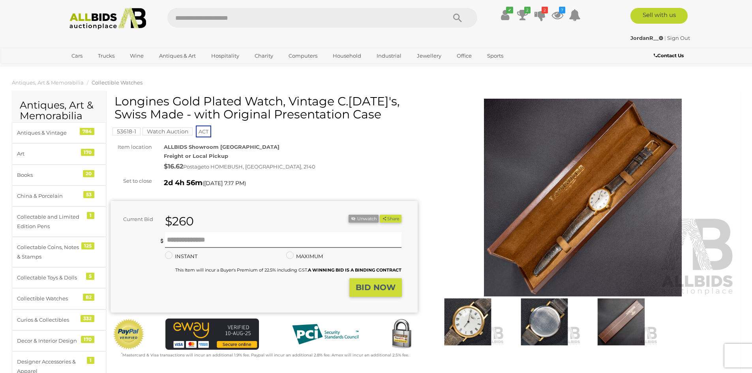
click at [563, 189] on img at bounding box center [582, 198] width 307 height 198
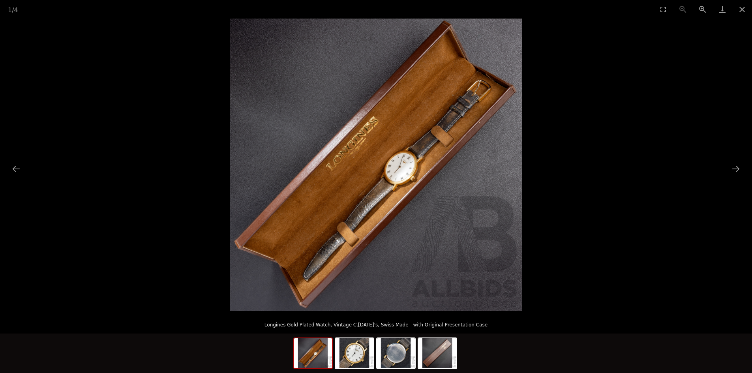
click at [404, 167] on img at bounding box center [376, 165] width 292 height 292
click at [403, 167] on img at bounding box center [376, 165] width 292 height 292
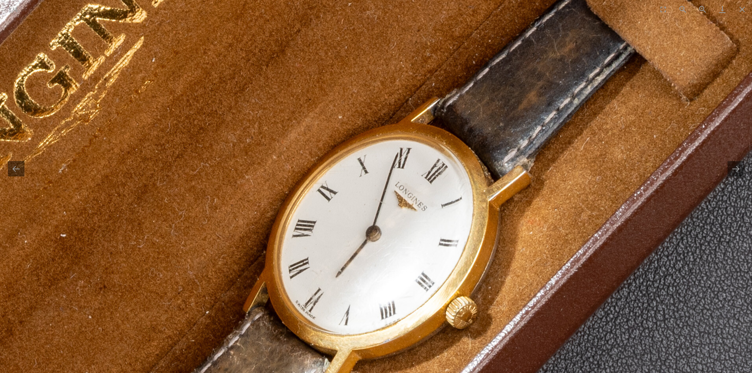
drag, startPoint x: 515, startPoint y: 128, endPoint x: 399, endPoint y: 180, distance: 127.4
click at [421, 161] on img at bounding box center [212, 220] width 1980 height 1980
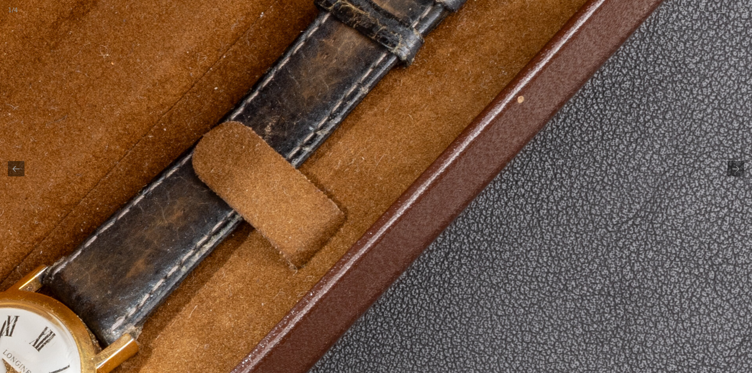
drag, startPoint x: 375, startPoint y: 182, endPoint x: 372, endPoint y: 262, distance: 80.6
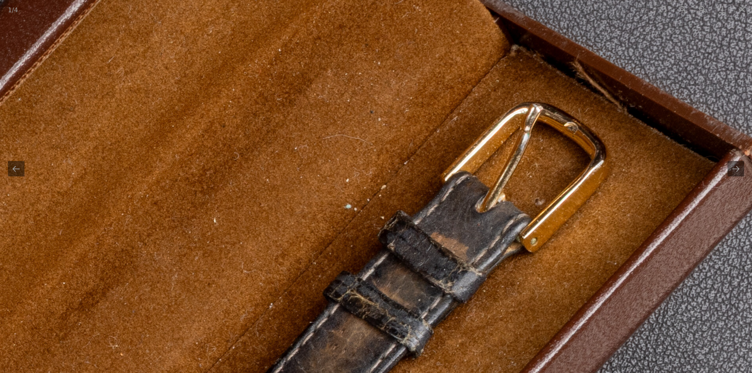
drag, startPoint x: 374, startPoint y: 230, endPoint x: 425, endPoint y: 126, distance: 116.5
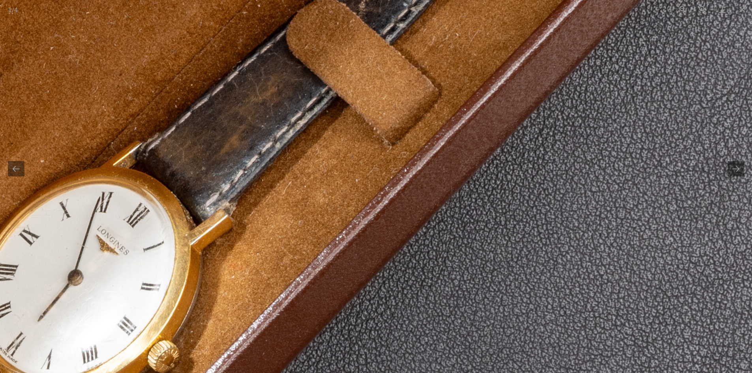
drag, startPoint x: 277, startPoint y: 251, endPoint x: 494, endPoint y: 140, distance: 243.8
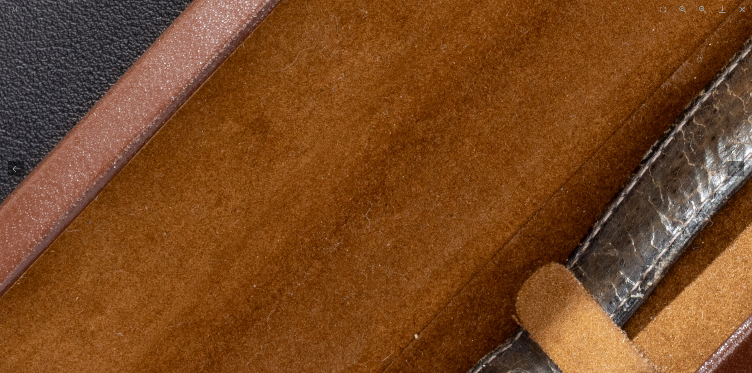
drag, startPoint x: 508, startPoint y: 225, endPoint x: 435, endPoint y: 117, distance: 129.9
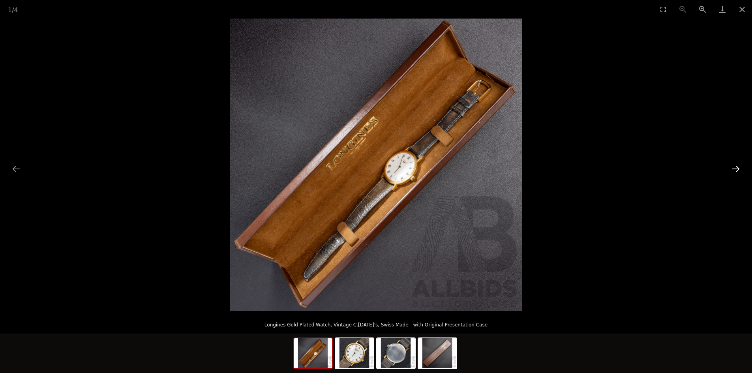
click at [731, 166] on button "Next slide" at bounding box center [735, 168] width 17 height 15
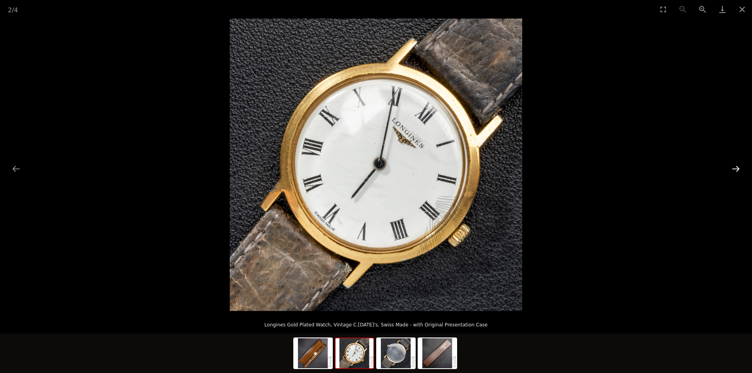
click at [733, 169] on button "Next slide" at bounding box center [735, 168] width 17 height 15
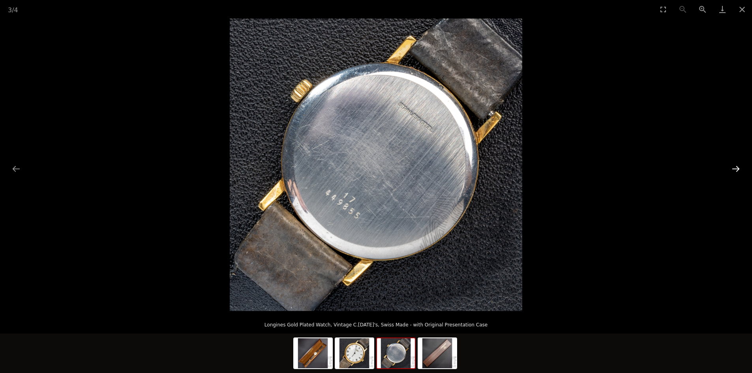
click at [733, 169] on button "Next slide" at bounding box center [735, 168] width 17 height 15
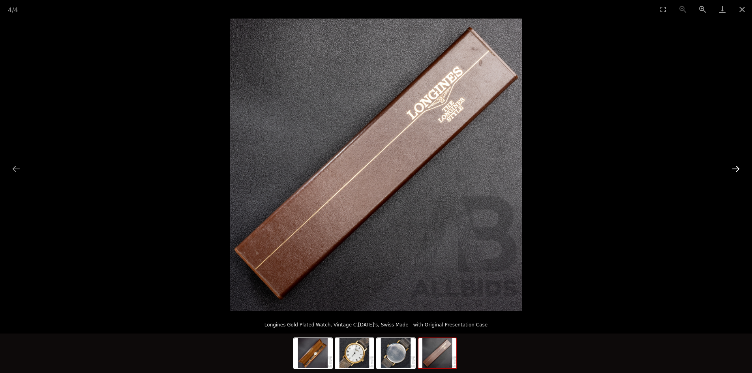
click at [731, 170] on button "Next slide" at bounding box center [735, 168] width 17 height 15
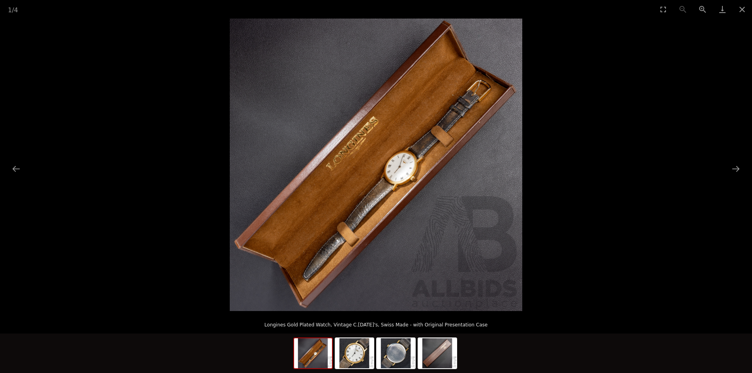
drag, startPoint x: 744, startPoint y: 9, endPoint x: 646, endPoint y: 49, distance: 106.0
click at [743, 10] on button "Close gallery" at bounding box center [742, 9] width 20 height 19
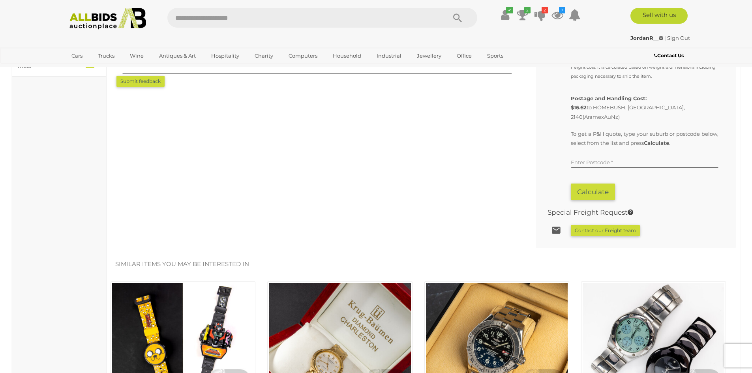
scroll to position [632, 0]
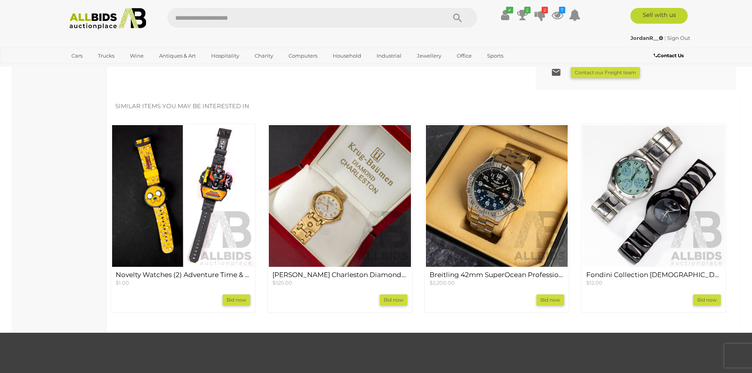
drag, startPoint x: 337, startPoint y: 177, endPoint x: 341, endPoint y: 180, distance: 5.1
click at [337, 177] on img at bounding box center [340, 196] width 142 height 142
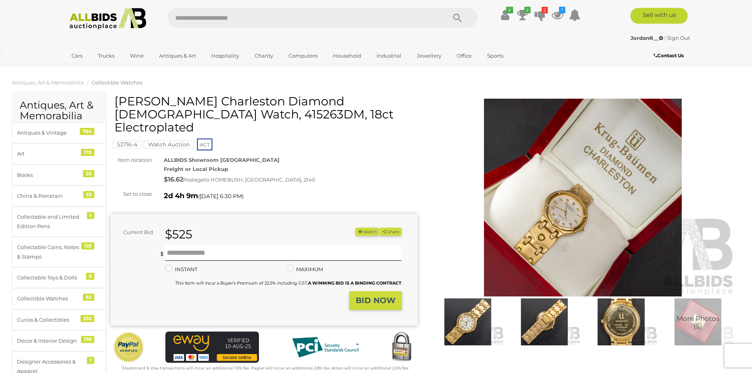
click at [511, 204] on img at bounding box center [582, 198] width 307 height 198
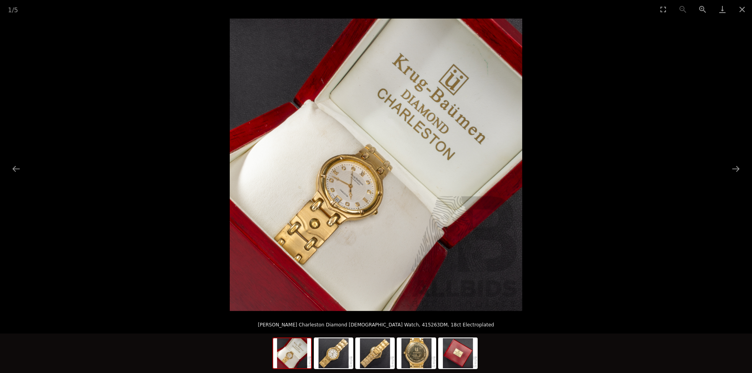
click at [346, 178] on img at bounding box center [376, 165] width 292 height 292
click at [345, 177] on img at bounding box center [376, 165] width 292 height 292
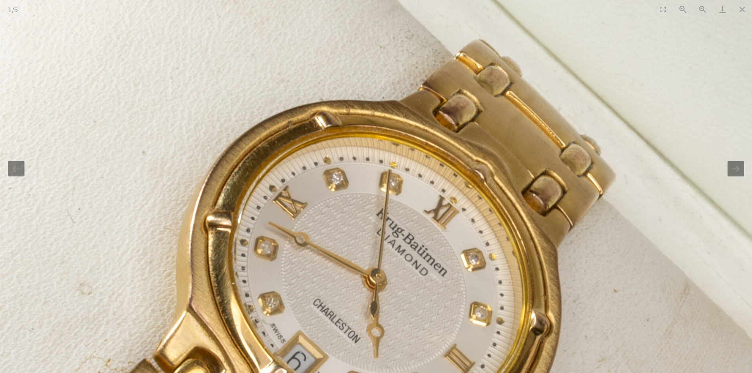
click at [367, 191] on img at bounding box center [520, 159] width 1668 height 1668
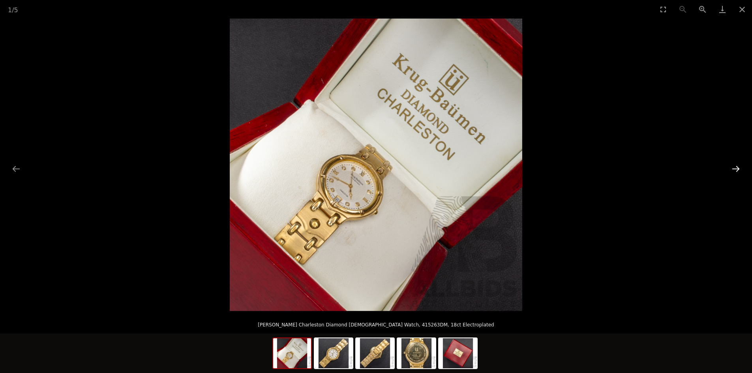
click at [739, 167] on button "Next slide" at bounding box center [735, 168] width 17 height 15
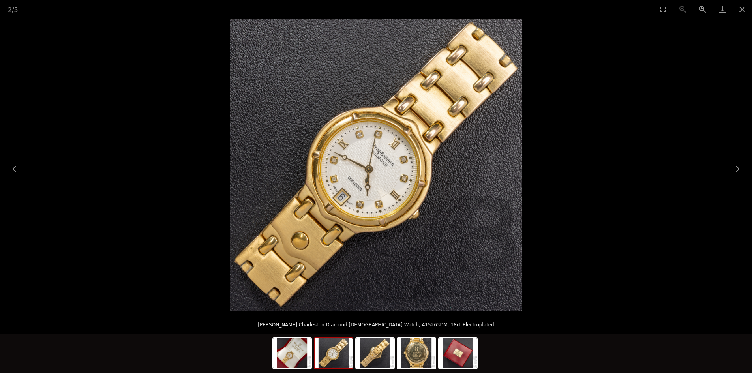
click at [382, 159] on img at bounding box center [376, 165] width 292 height 292
click at [381, 159] on img at bounding box center [376, 165] width 292 height 292
click at [374, 168] on img at bounding box center [376, 165] width 292 height 292
click at [373, 168] on img at bounding box center [376, 165] width 292 height 292
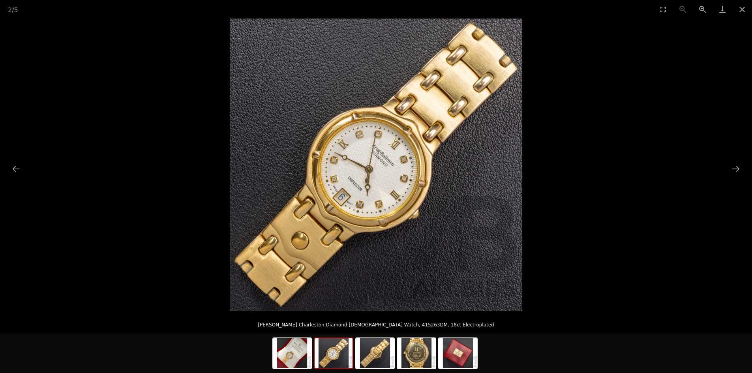
click at [373, 168] on img at bounding box center [376, 165] width 292 height 292
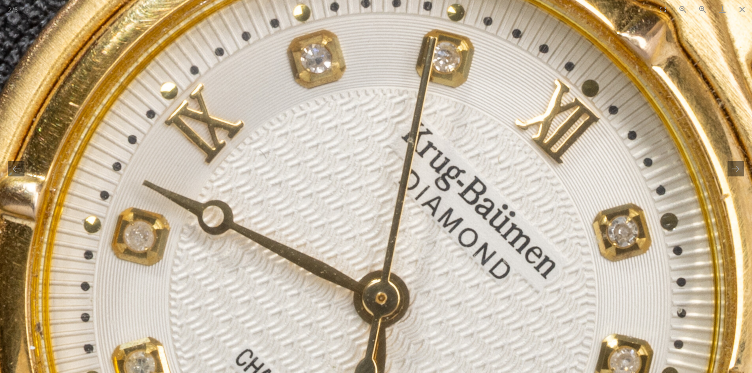
drag, startPoint x: 399, startPoint y: 124, endPoint x: 437, endPoint y: 181, distance: 67.9
click at [437, 181] on img at bounding box center [430, 268] width 2023 height 2023
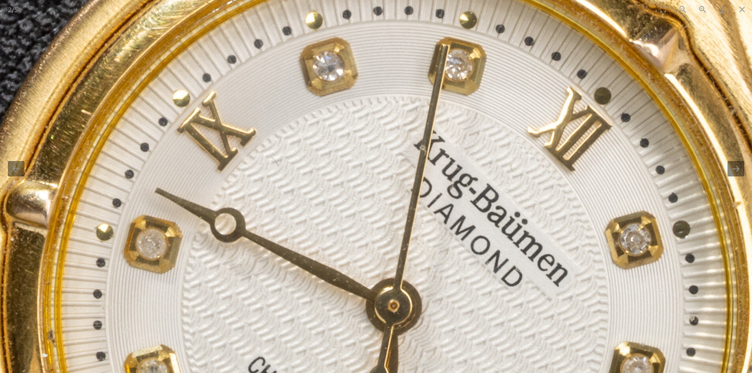
drag, startPoint x: 413, startPoint y: 220, endPoint x: 418, endPoint y: 146, distance: 73.6
click at [416, 160] on img at bounding box center [443, 276] width 2023 height 2023
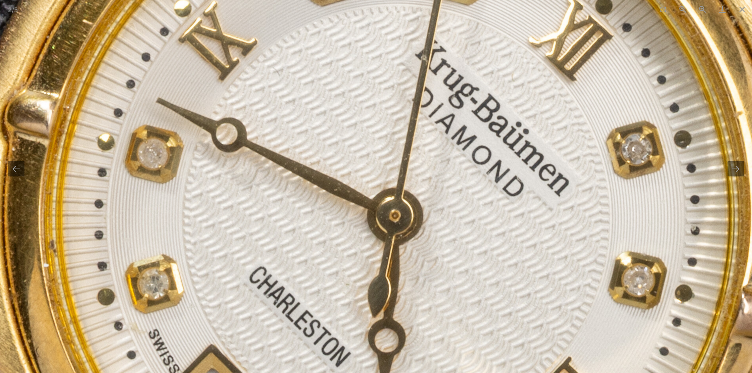
drag, startPoint x: 427, startPoint y: 215, endPoint x: 412, endPoint y: 139, distance: 77.3
click at [412, 152] on img at bounding box center [444, 185] width 2023 height 2023
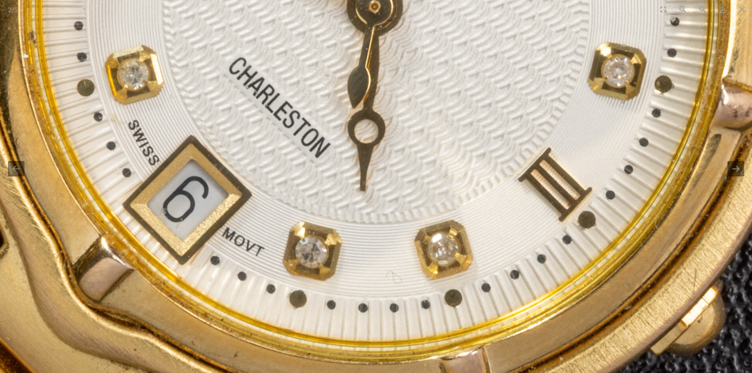
drag, startPoint x: 419, startPoint y: 94, endPoint x: 396, endPoint y: 157, distance: 67.3
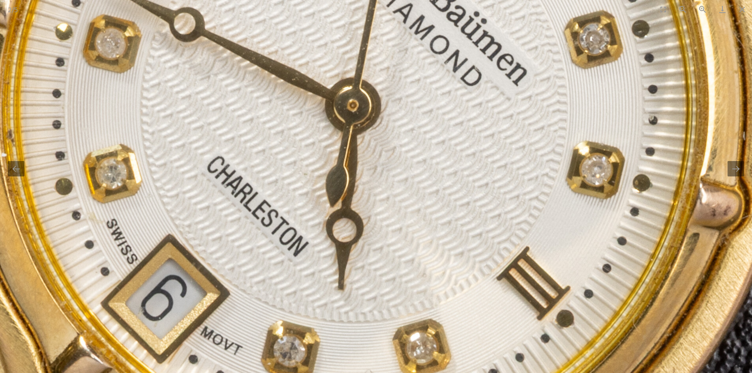
click at [392, 164] on img at bounding box center [402, 75] width 2023 height 2023
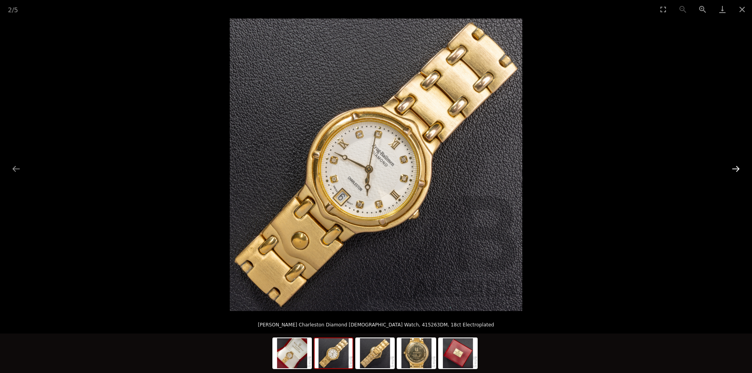
click at [737, 166] on button "Next slide" at bounding box center [735, 168] width 17 height 15
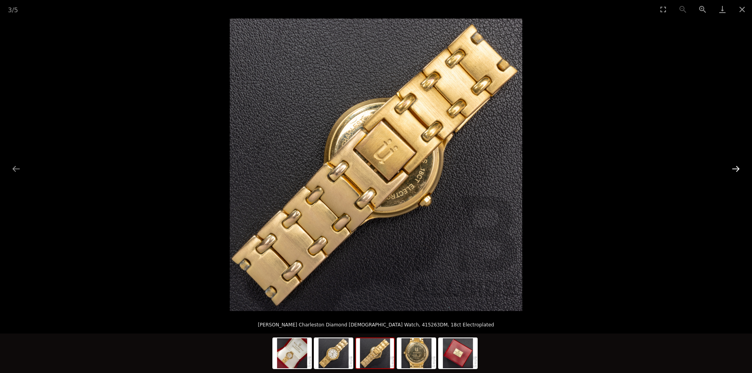
click at [737, 166] on button "Next slide" at bounding box center [735, 168] width 17 height 15
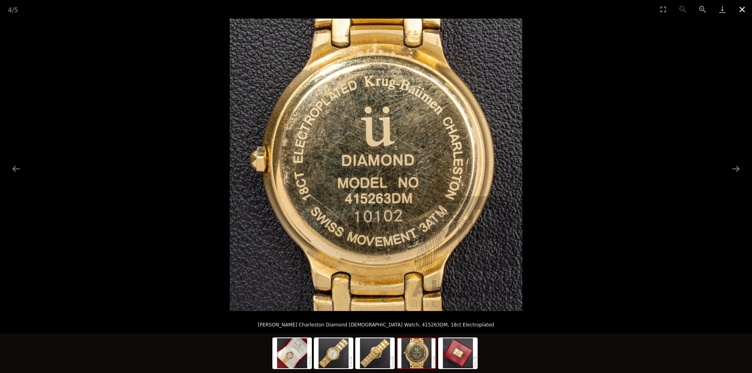
click at [738, 11] on button "Close gallery" at bounding box center [742, 9] width 20 height 19
